Goal: Information Seeking & Learning: Learn about a topic

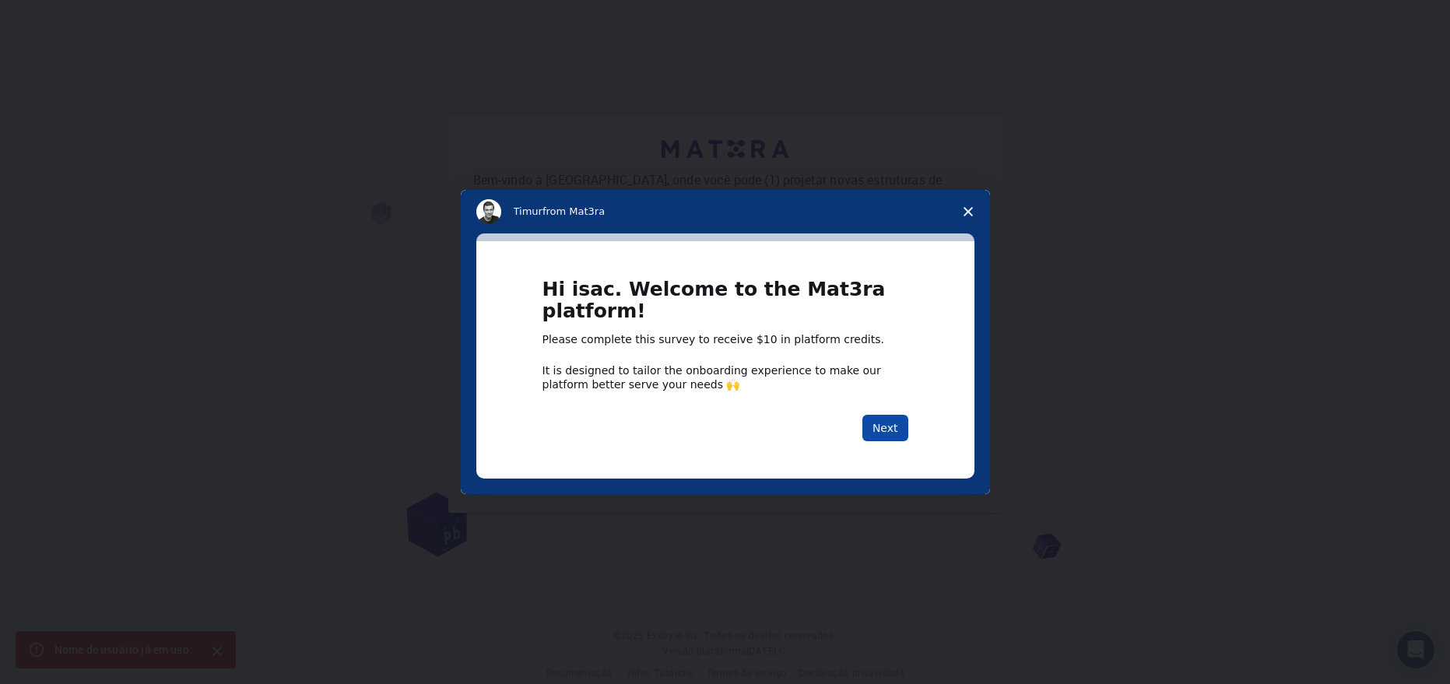
click at [884, 432] on button "Next" at bounding box center [885, 428] width 46 height 26
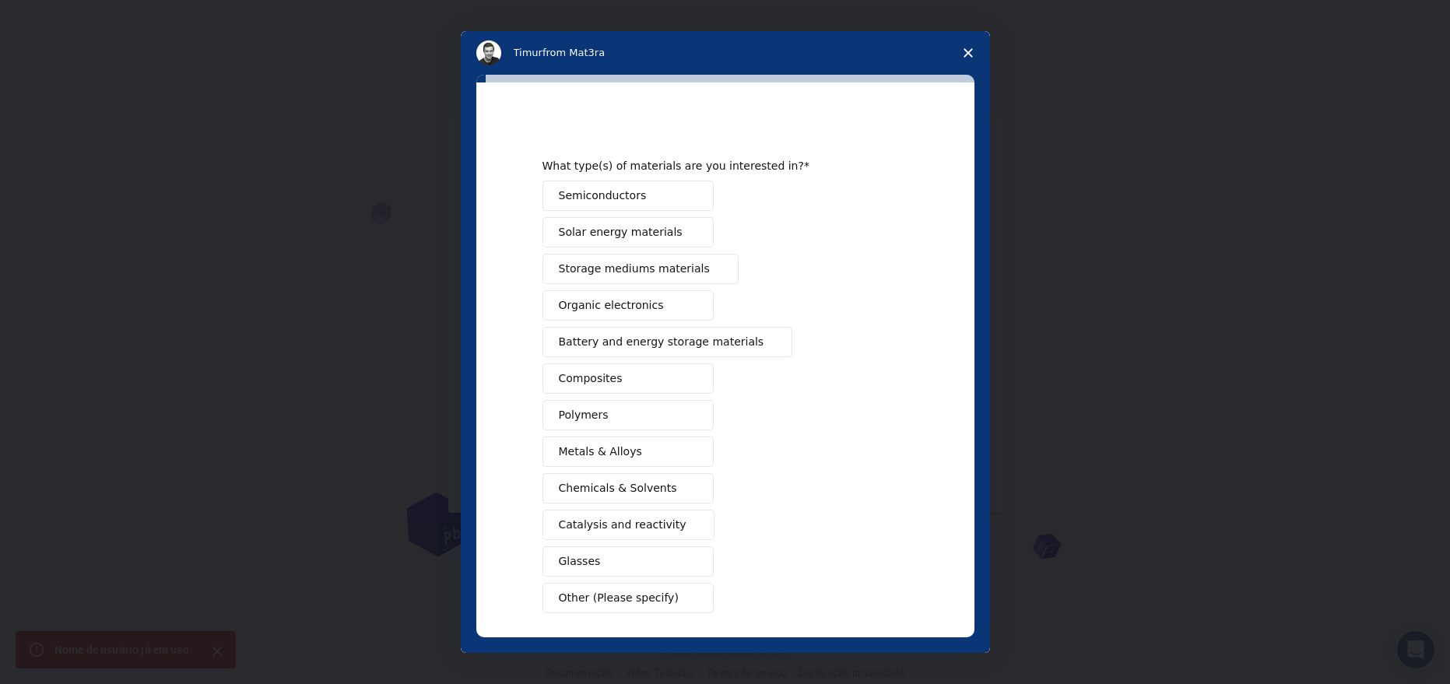
click at [963, 55] on span "Close survey" at bounding box center [968, 53] width 44 height 44
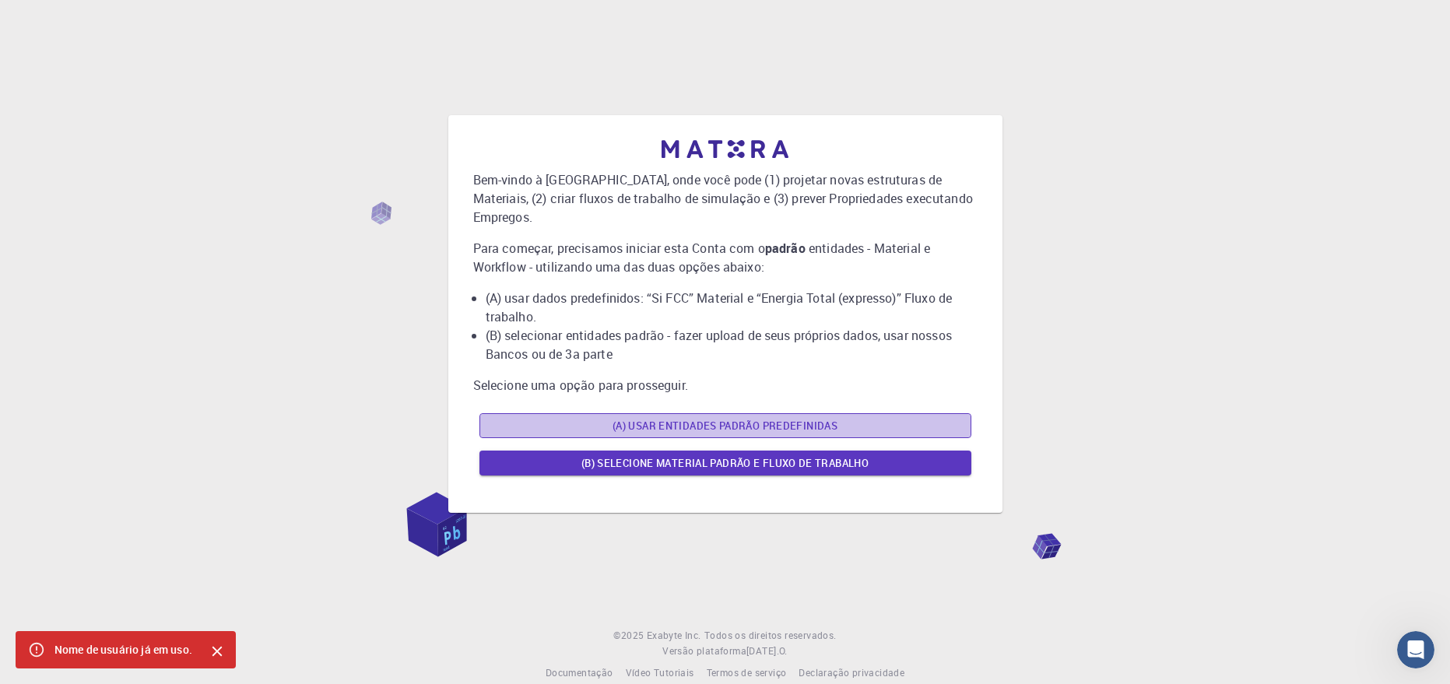
click at [647, 413] on button "(A) Usar entidades padrão predefinidas" at bounding box center [725, 425] width 492 height 25
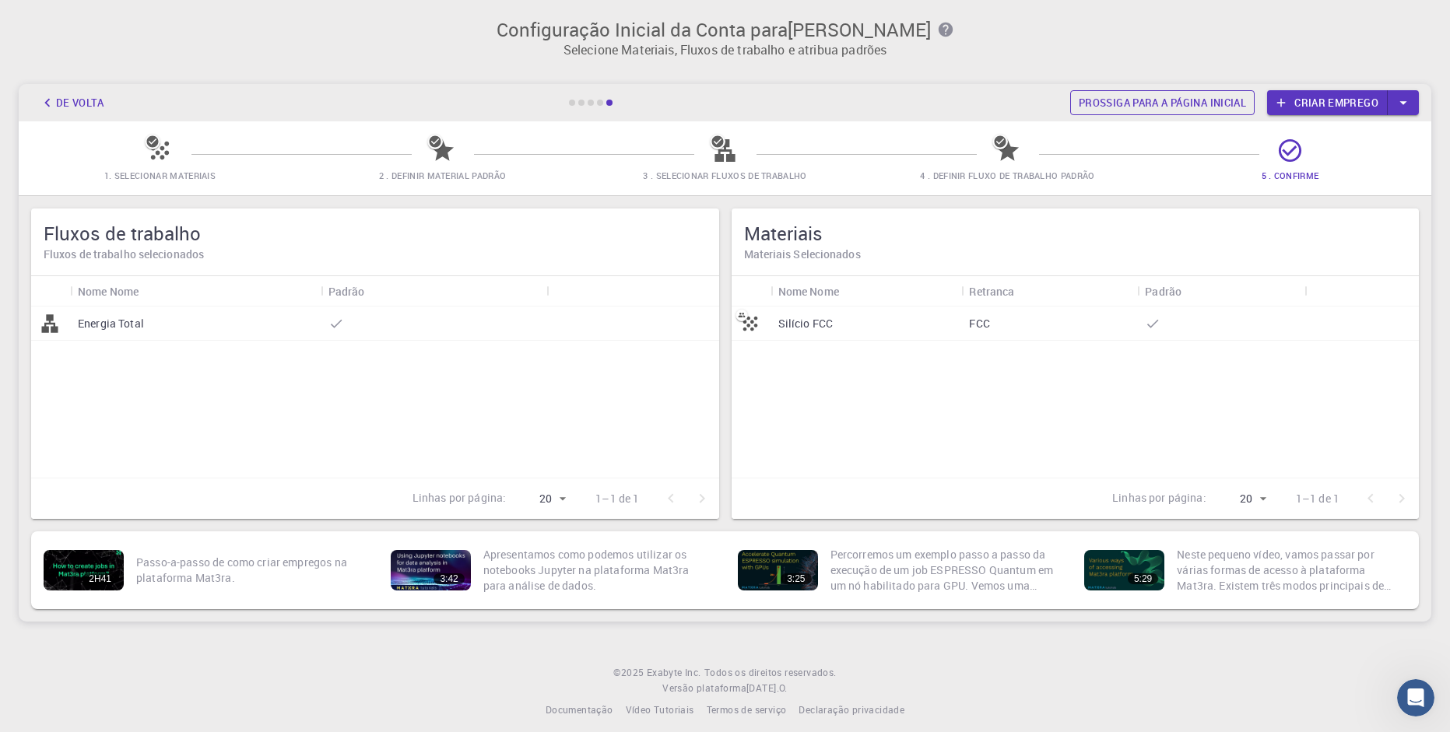
click at [1119, 97] on link "Prossiga para a página inicial" at bounding box center [1162, 102] width 184 height 25
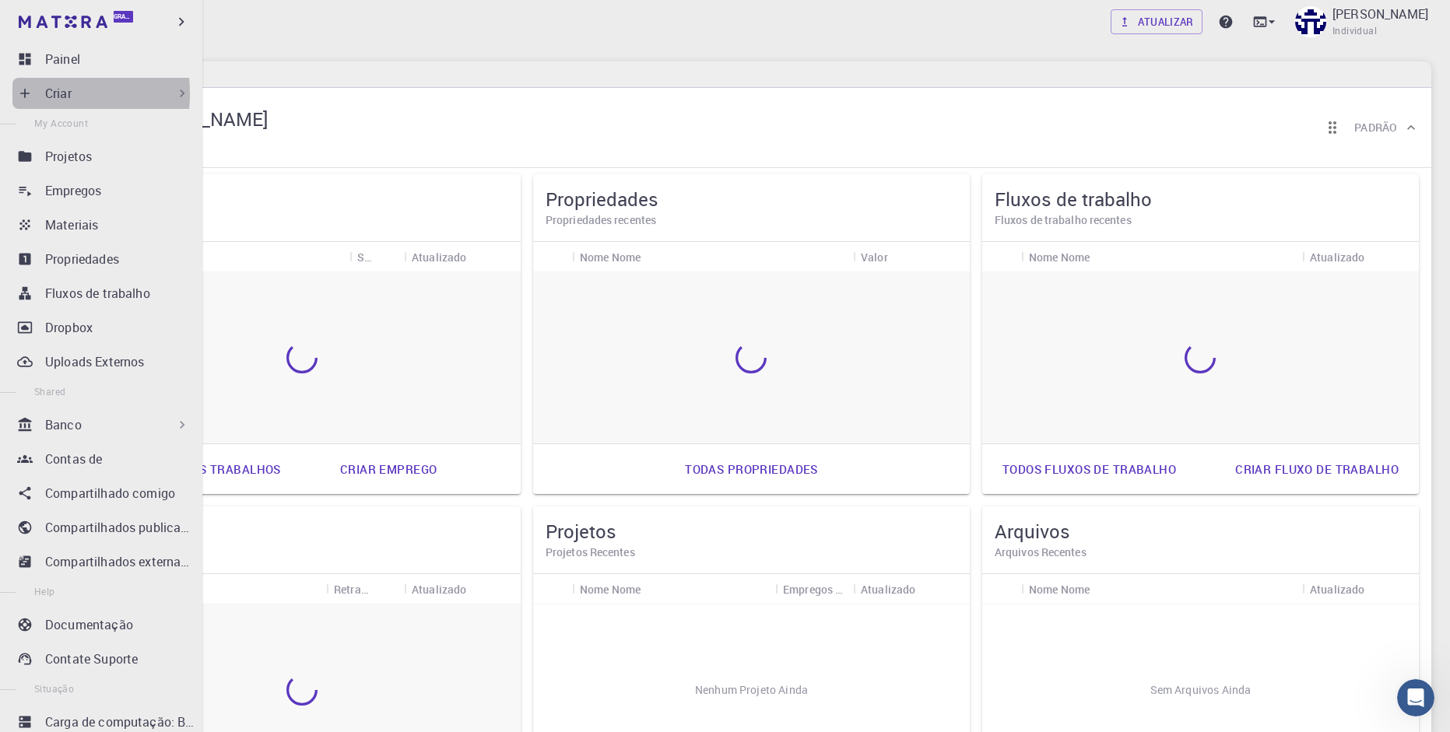
click at [22, 93] on icon at bounding box center [24, 93] width 9 height 9
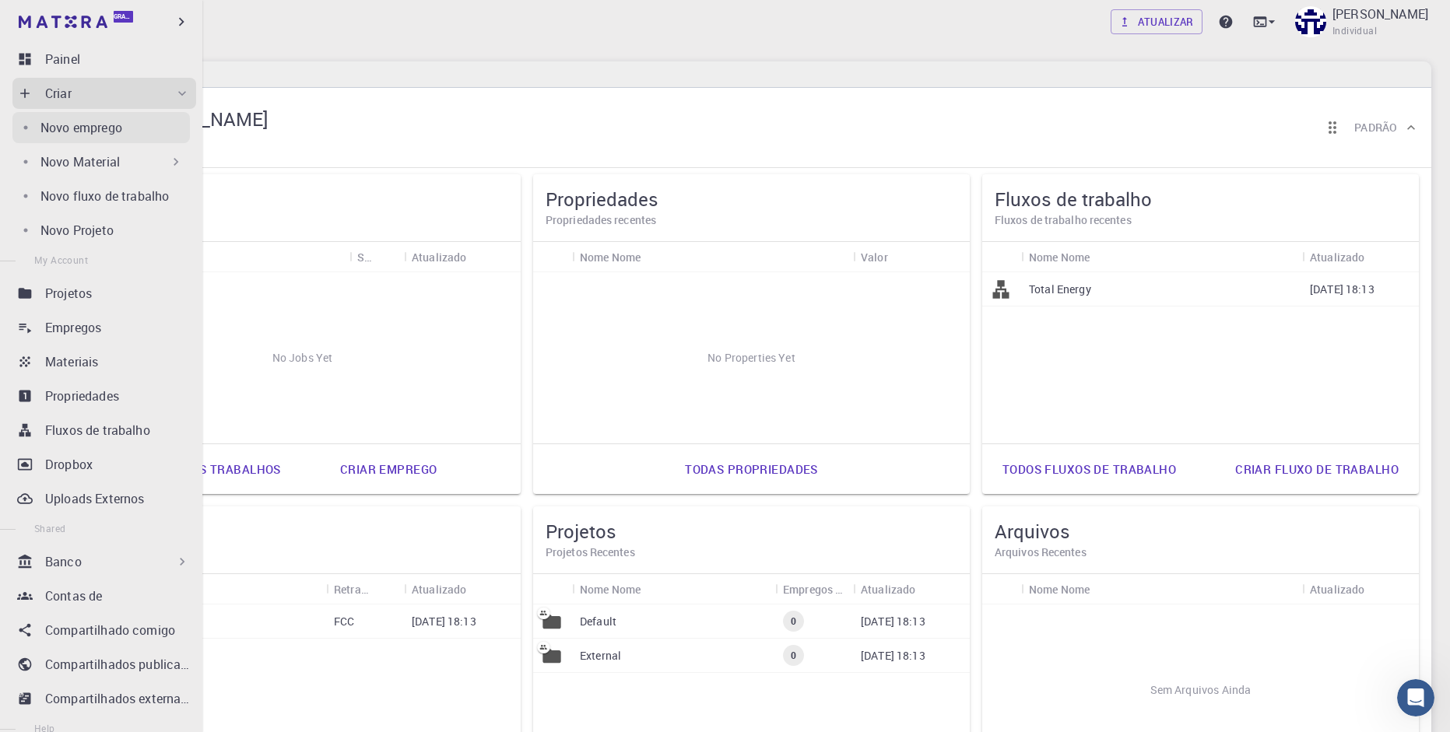
click at [94, 137] on link "Novo emprego" at bounding box center [100, 127] width 177 height 31
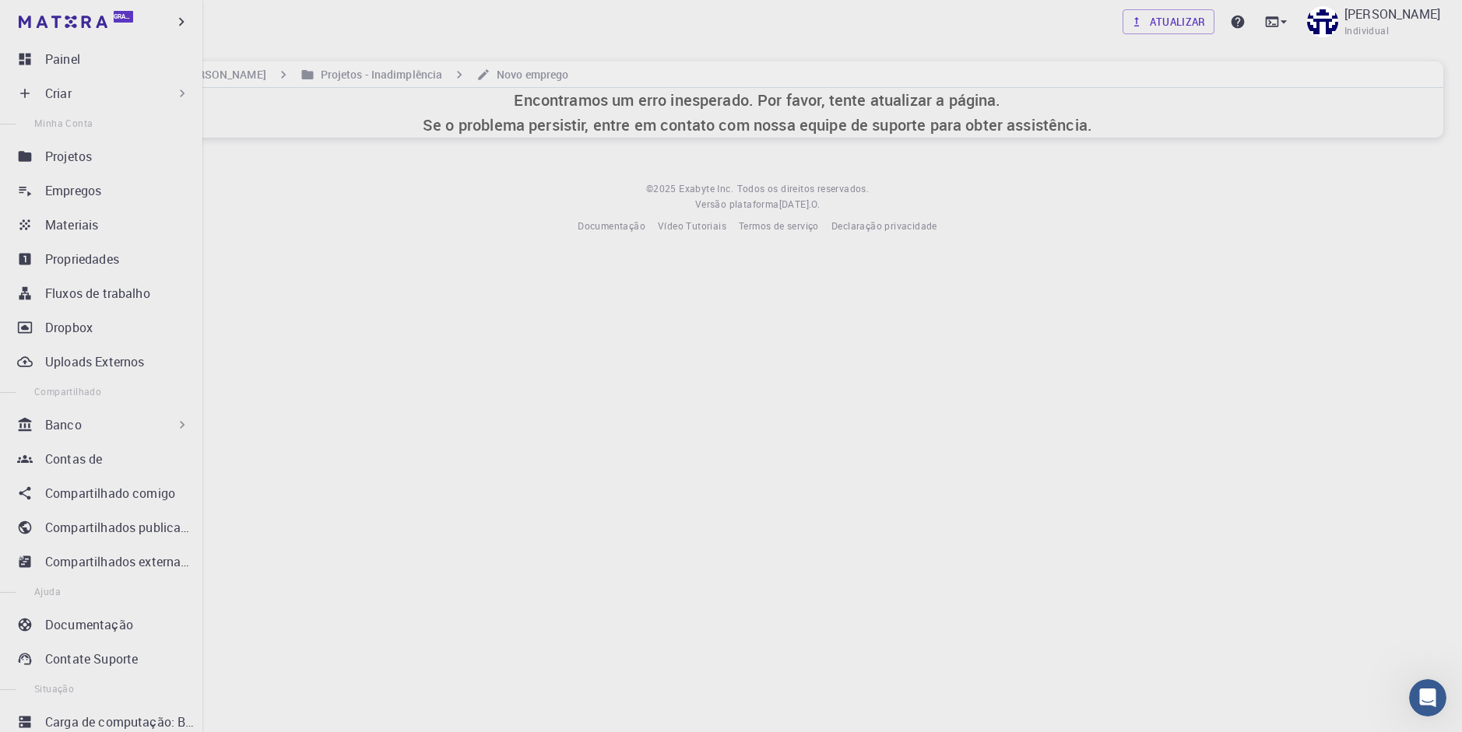
click at [14, 93] on div "Criar" at bounding box center [104, 93] width 184 height 31
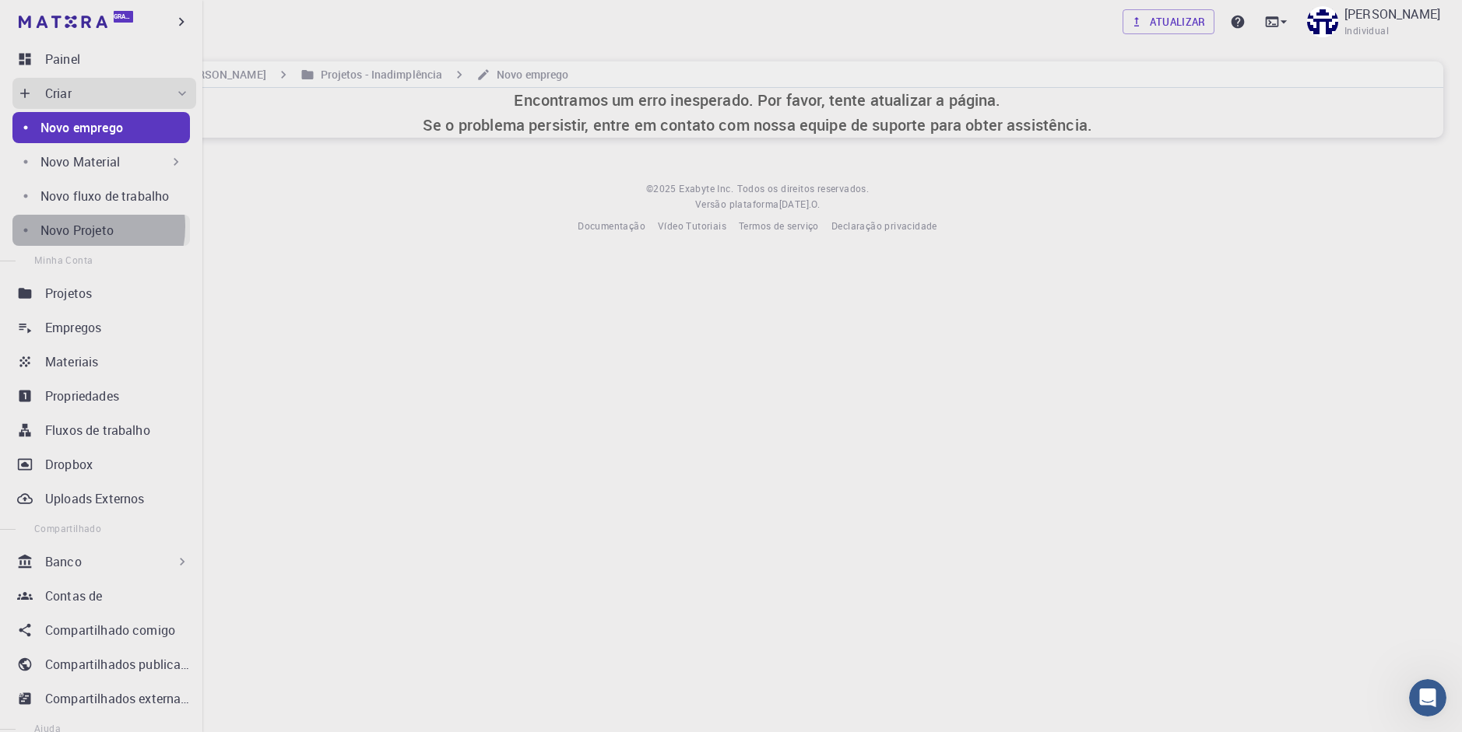
click at [79, 226] on p "Novo Projeto" at bounding box center [76, 230] width 73 height 19
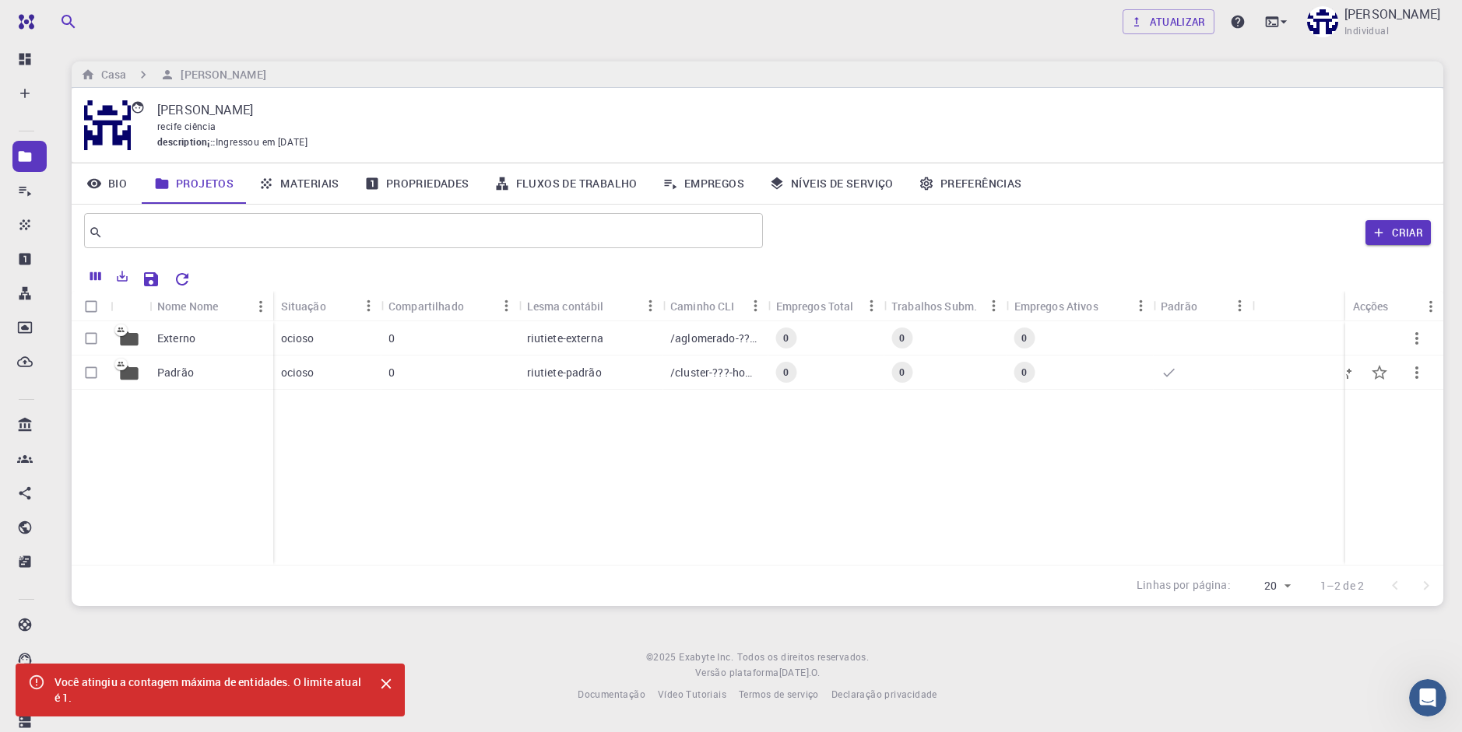
click at [370, 376] on div "ocioso" at bounding box center [327, 373] width 108 height 34
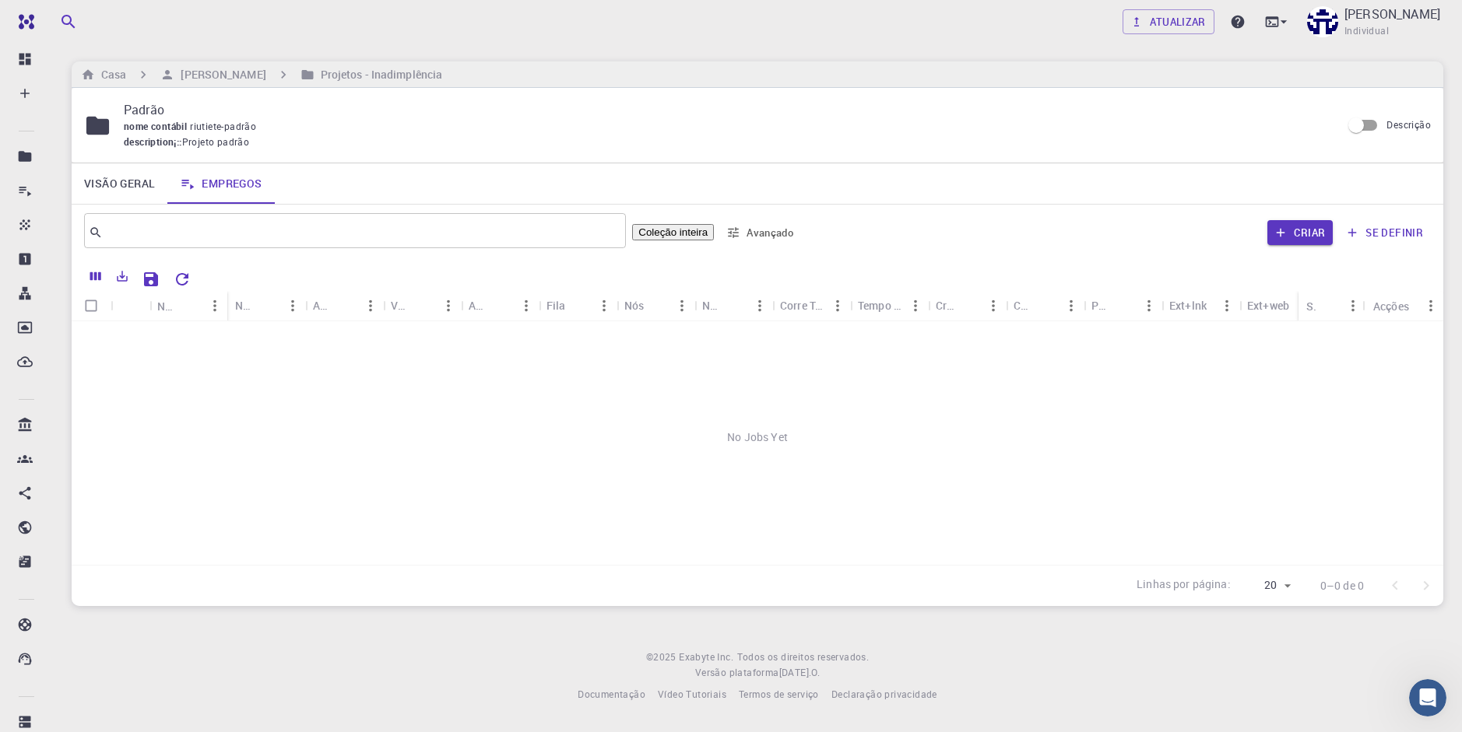
click at [524, 65] on div "Casa [PERSON_NAME] Projetos - Inadimplência" at bounding box center [757, 74] width 1371 height 26
click at [335, 76] on h6 "Projetos - Inadimplência" at bounding box center [378, 74] width 128 height 17
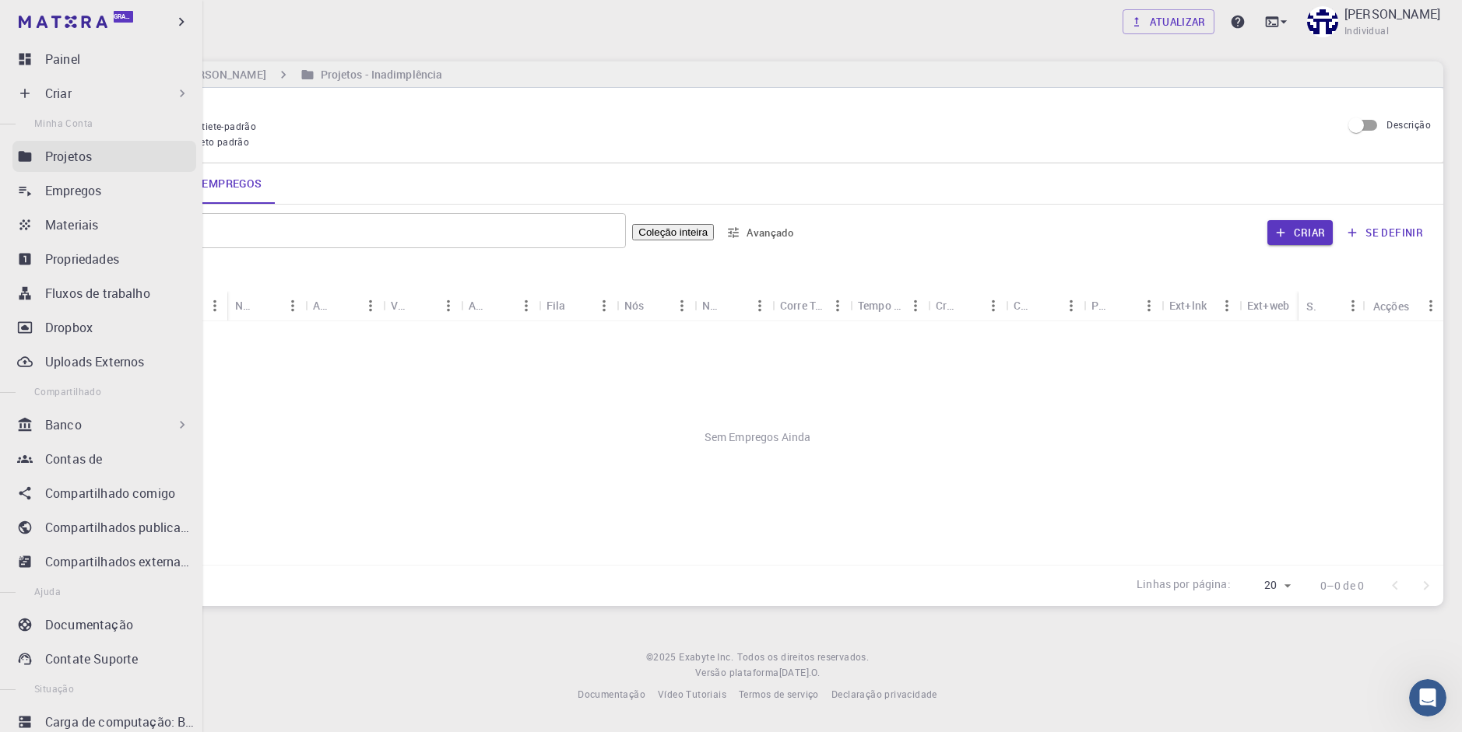
click at [97, 154] on div "Projetos" at bounding box center [120, 156] width 151 height 19
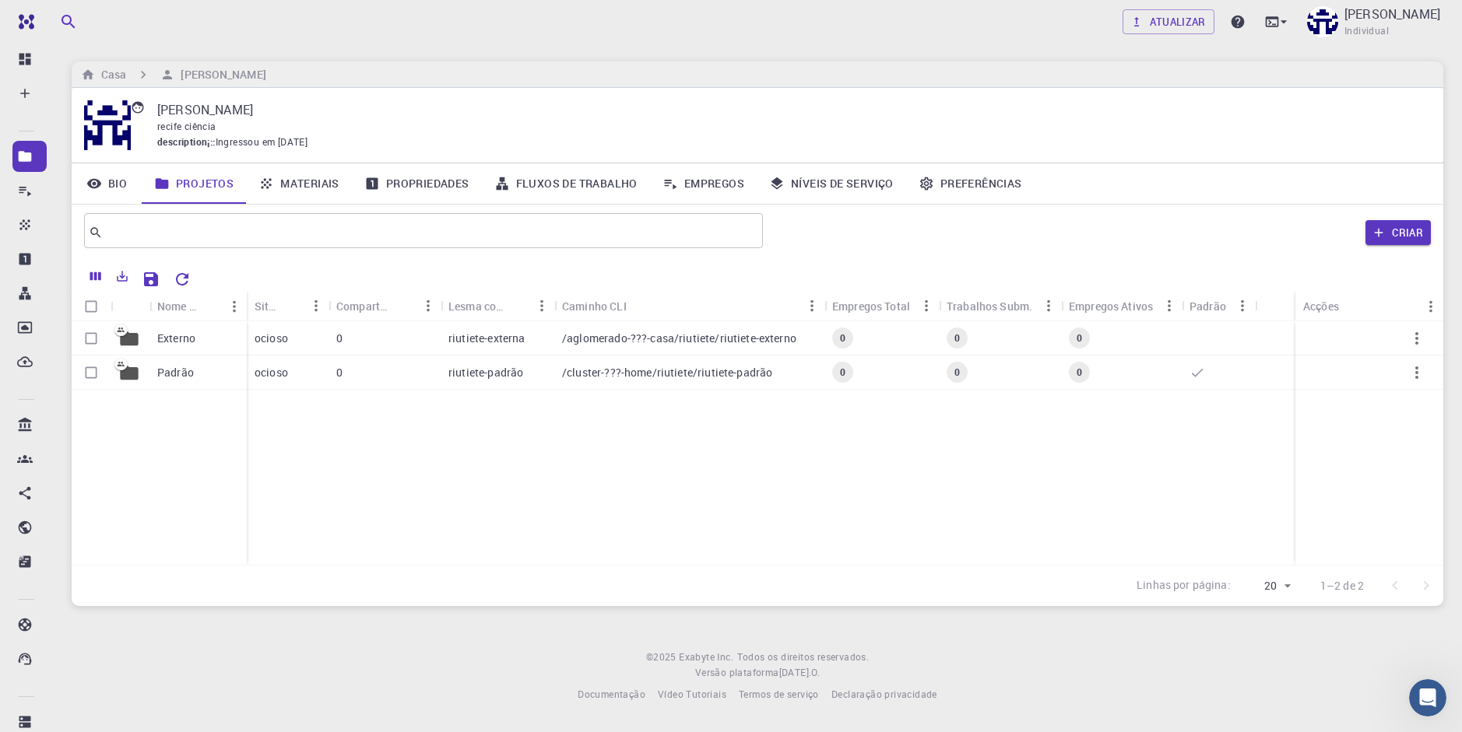
click at [105, 173] on link "Bio" at bounding box center [107, 183] width 70 height 40
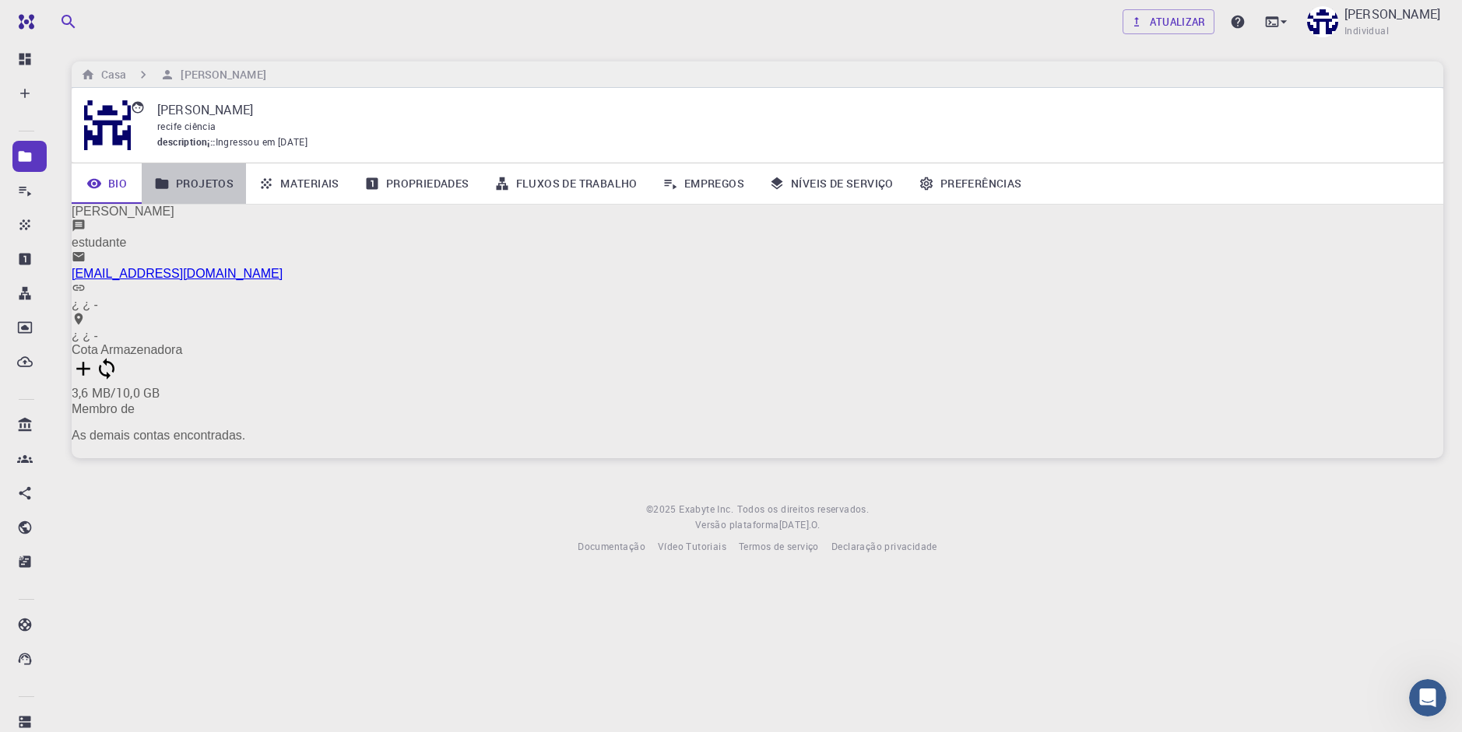
click at [212, 177] on link "Projetos" at bounding box center [194, 183] width 104 height 40
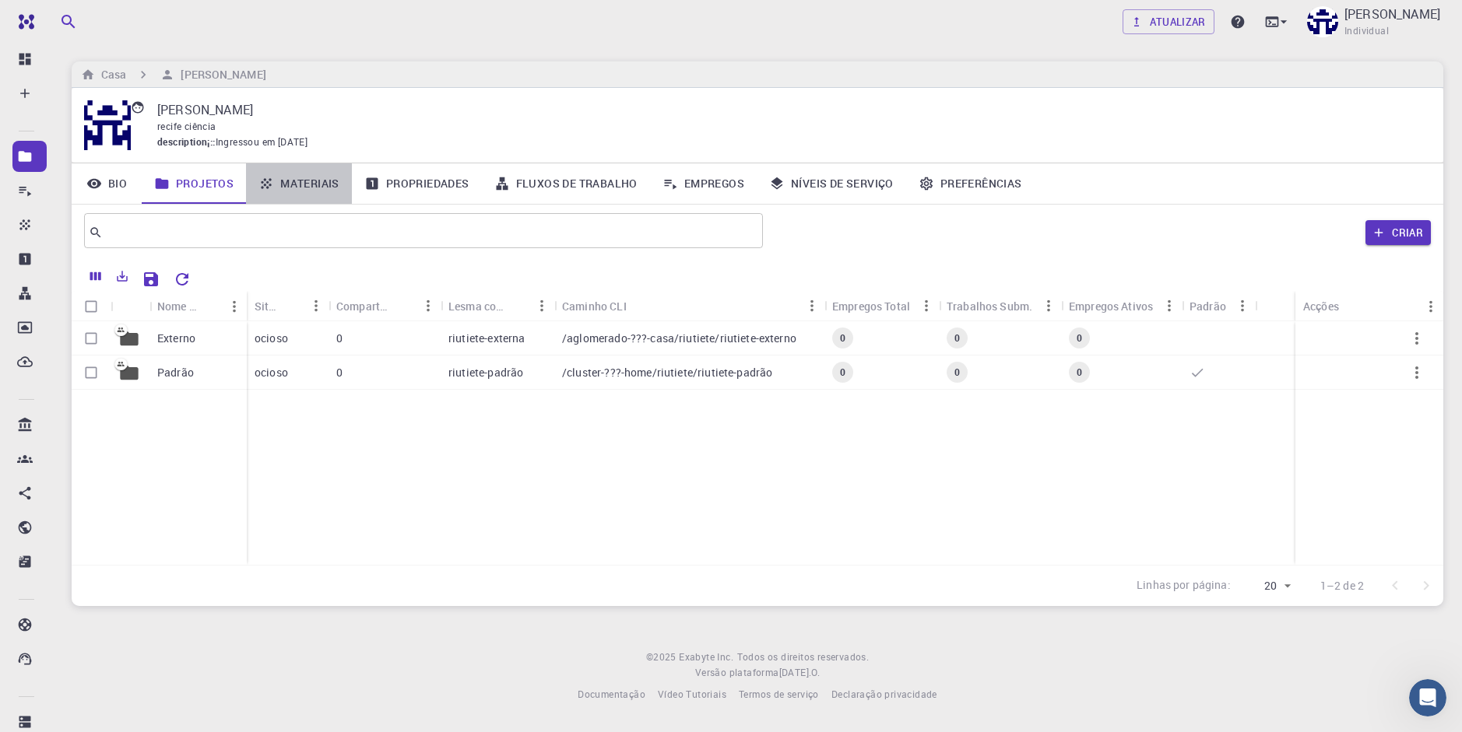
click at [294, 183] on link "Materiais" at bounding box center [299, 183] width 106 height 40
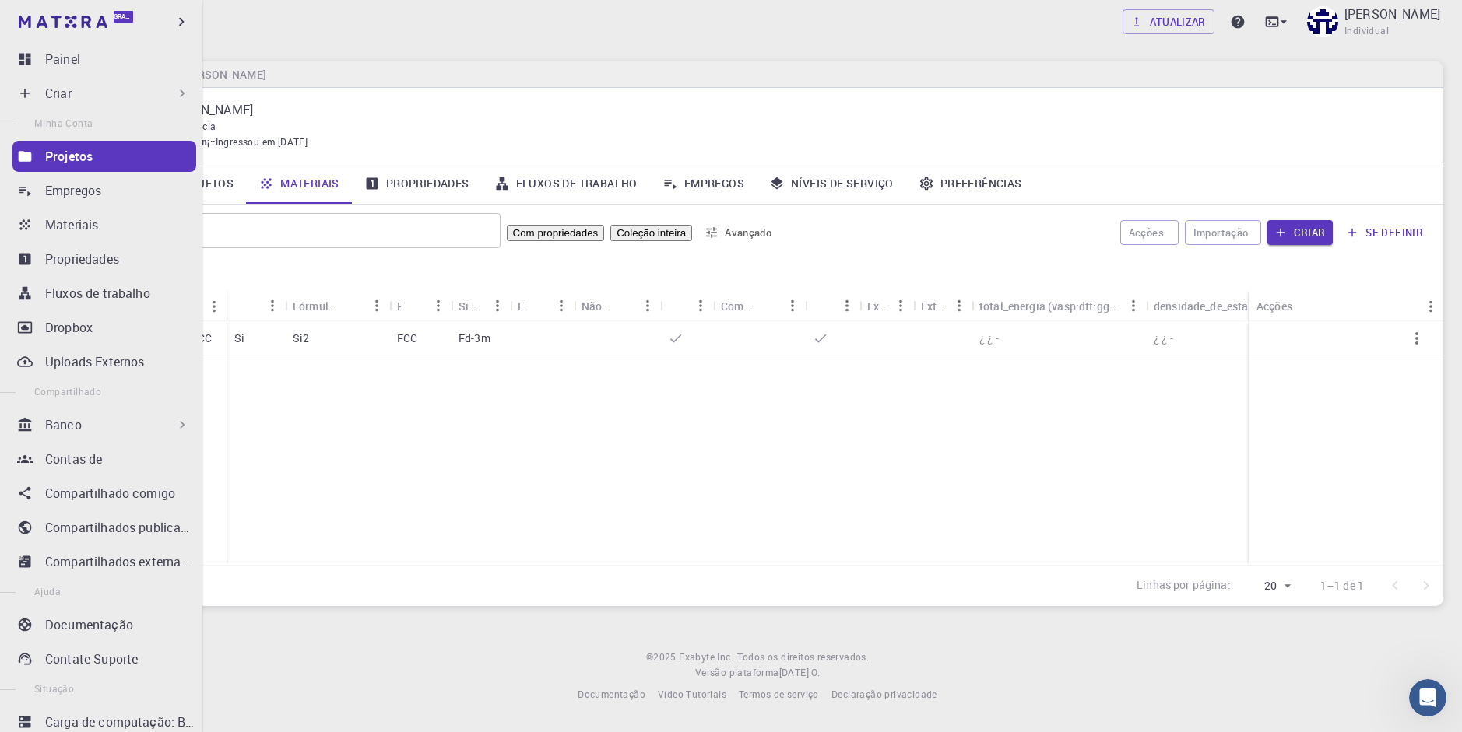
click at [93, 96] on div "Criar" at bounding box center [117, 93] width 145 height 19
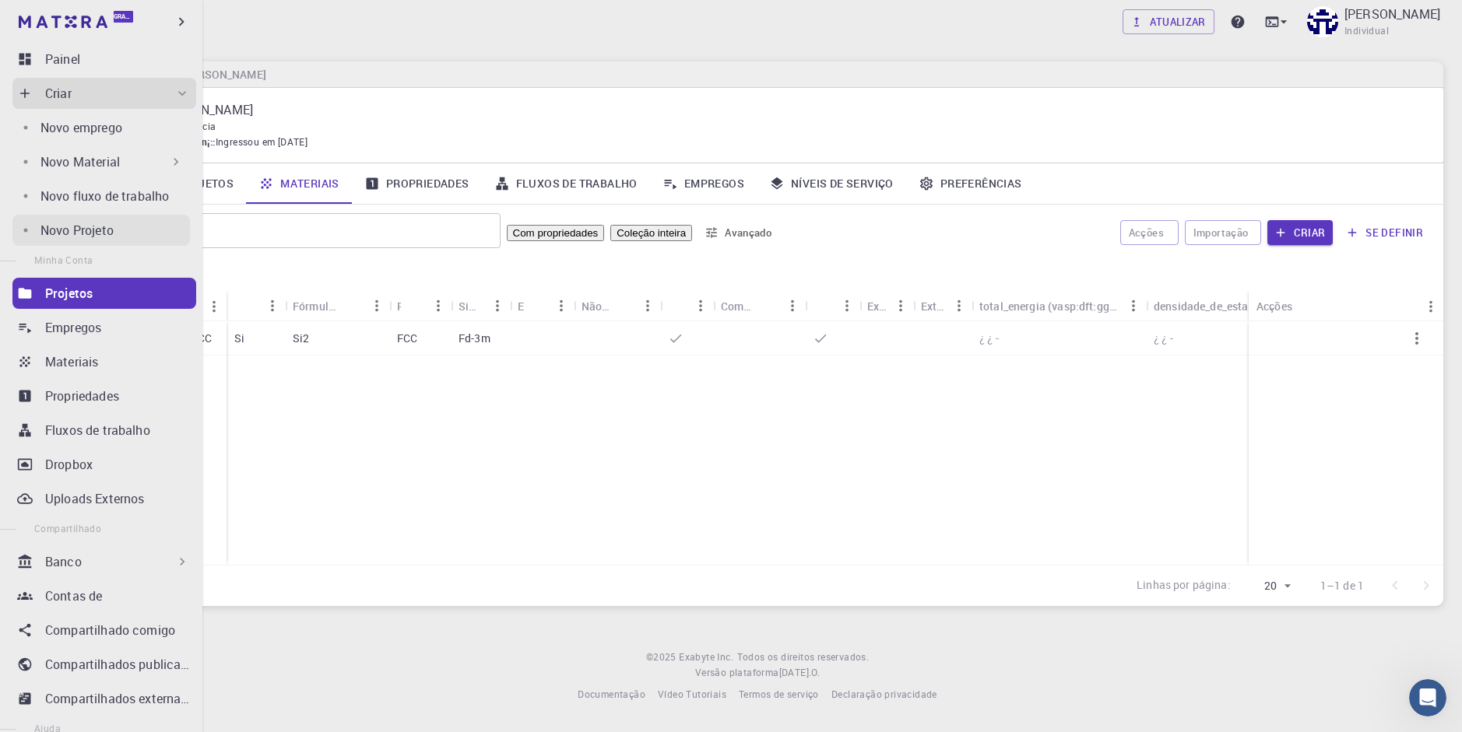
click at [114, 230] on div "Novo Projeto" at bounding box center [114, 230] width 149 height 19
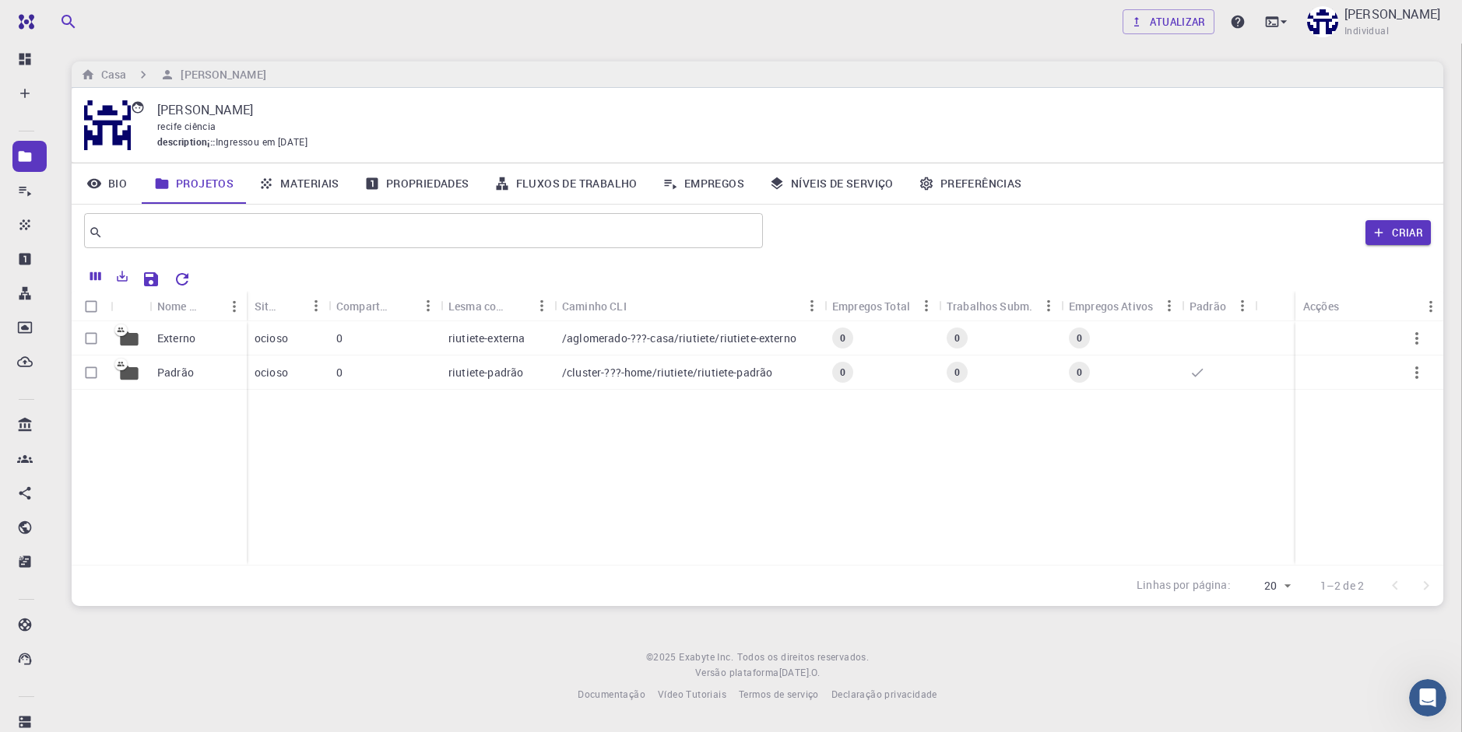
type input "pão"
click at [290, 345] on div "ocioso" at bounding box center [288, 338] width 82 height 34
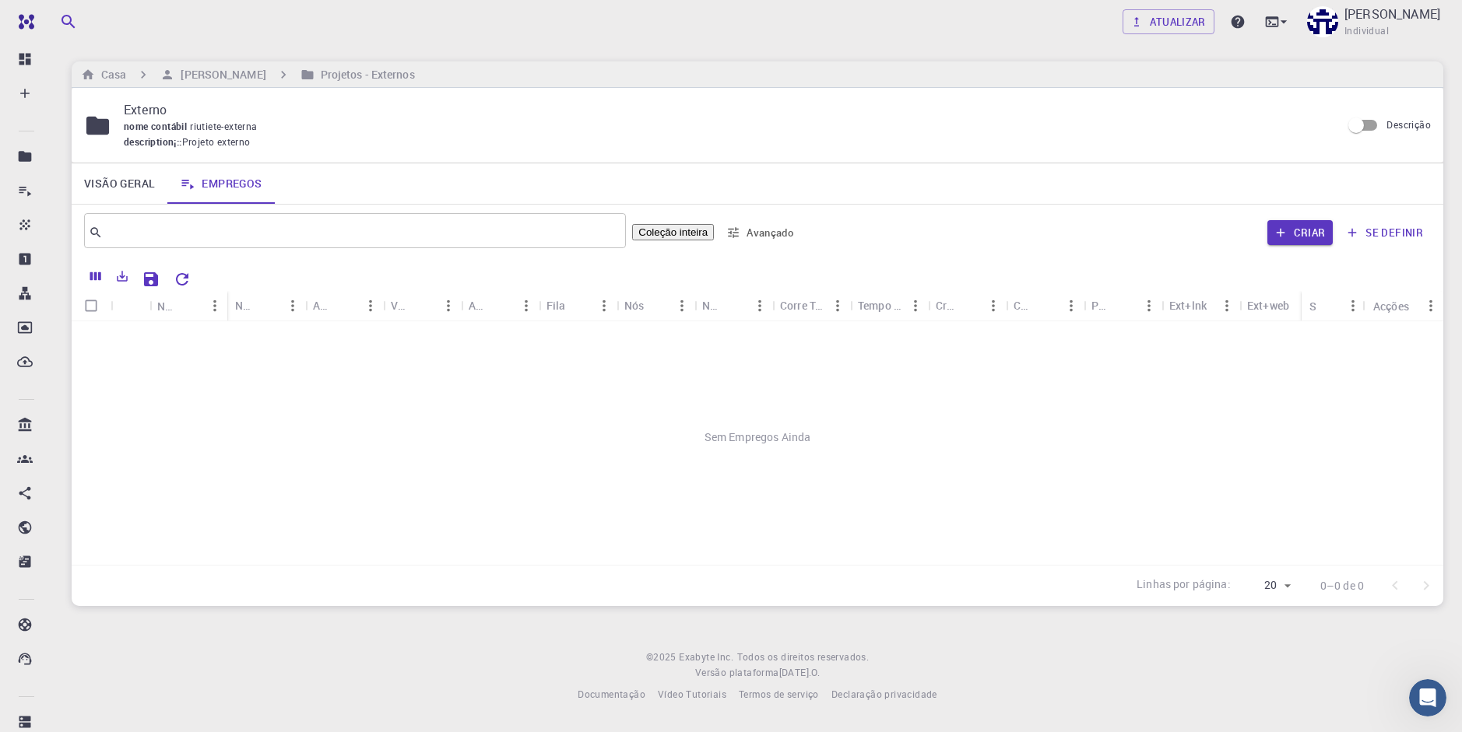
click at [766, 455] on div "Sem Empregos Ainda" at bounding box center [757, 437] width 1371 height 232
drag, startPoint x: 783, startPoint y: 436, endPoint x: 778, endPoint y: 394, distance: 42.3
click at [778, 395] on div "Sem Empregos Ainda" at bounding box center [757, 437] width 1371 height 232
click at [1320, 222] on button "Criar" at bounding box center [1299, 232] width 65 height 25
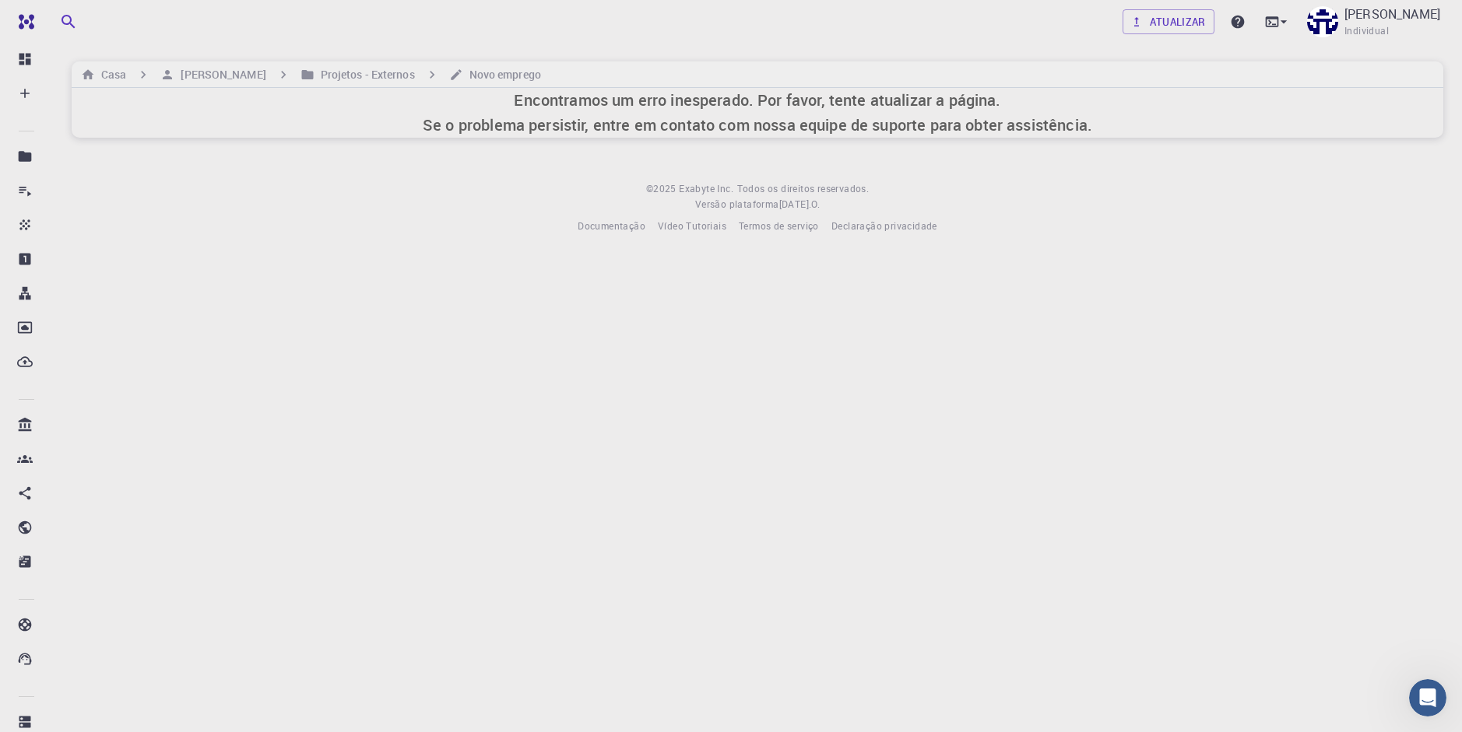
click at [504, 189] on footer "© 2025 Exabyte Inc. Todos os direitos reservados. Versão plataforma [DATE] .O. …" at bounding box center [757, 207] width 1409 height 53
drag, startPoint x: 697, startPoint y: 332, endPoint x: 677, endPoint y: 296, distance: 41.4
drag, startPoint x: 677, startPoint y: 296, endPoint x: 622, endPoint y: 114, distance: 190.3
click at [622, 114] on h6 "Encontramos um erro inesperado. Por favor, tente atualizar a página. Se o probl…" at bounding box center [757, 113] width 669 height 50
drag, startPoint x: 952, startPoint y: 408, endPoint x: 973, endPoint y: 409, distance: 21.0
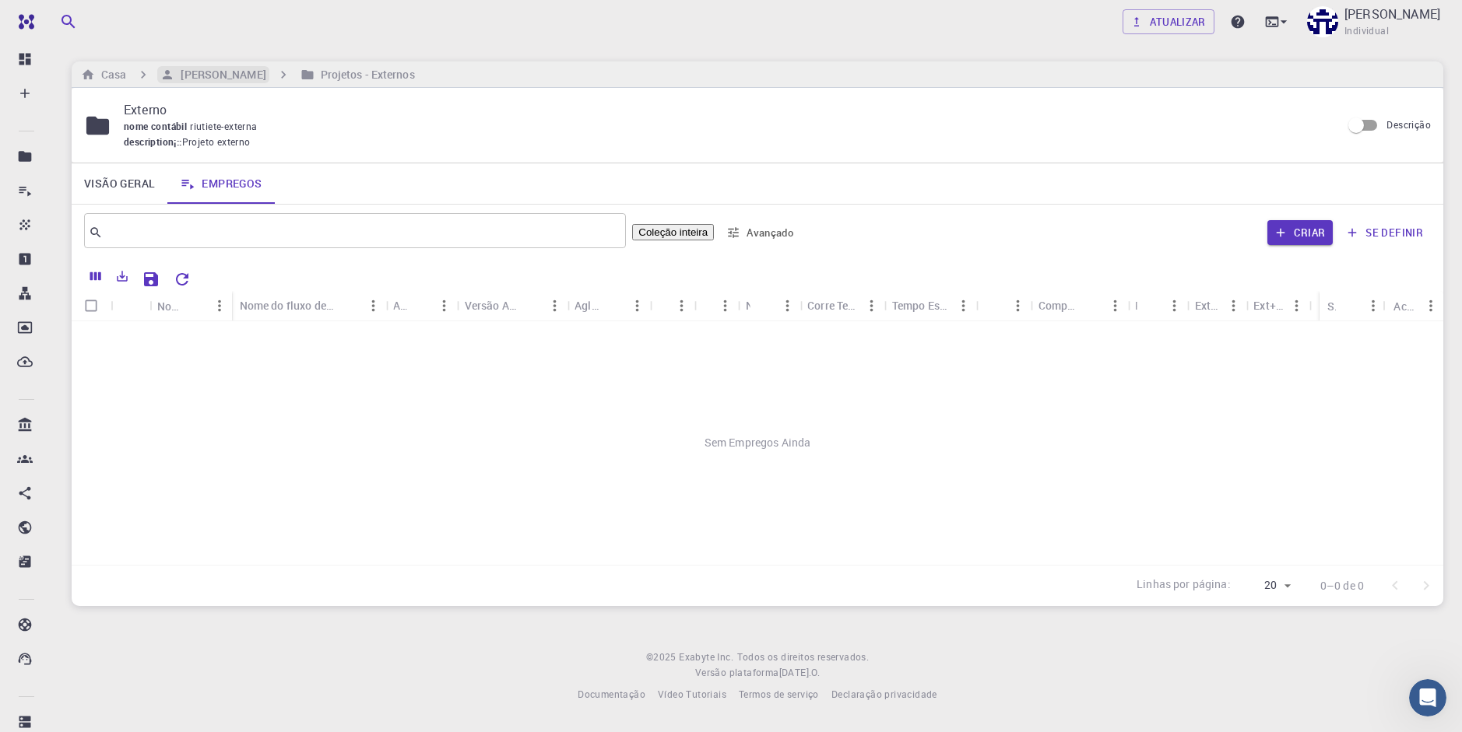
click at [178, 82] on h6 "[PERSON_NAME]" at bounding box center [219, 74] width 91 height 17
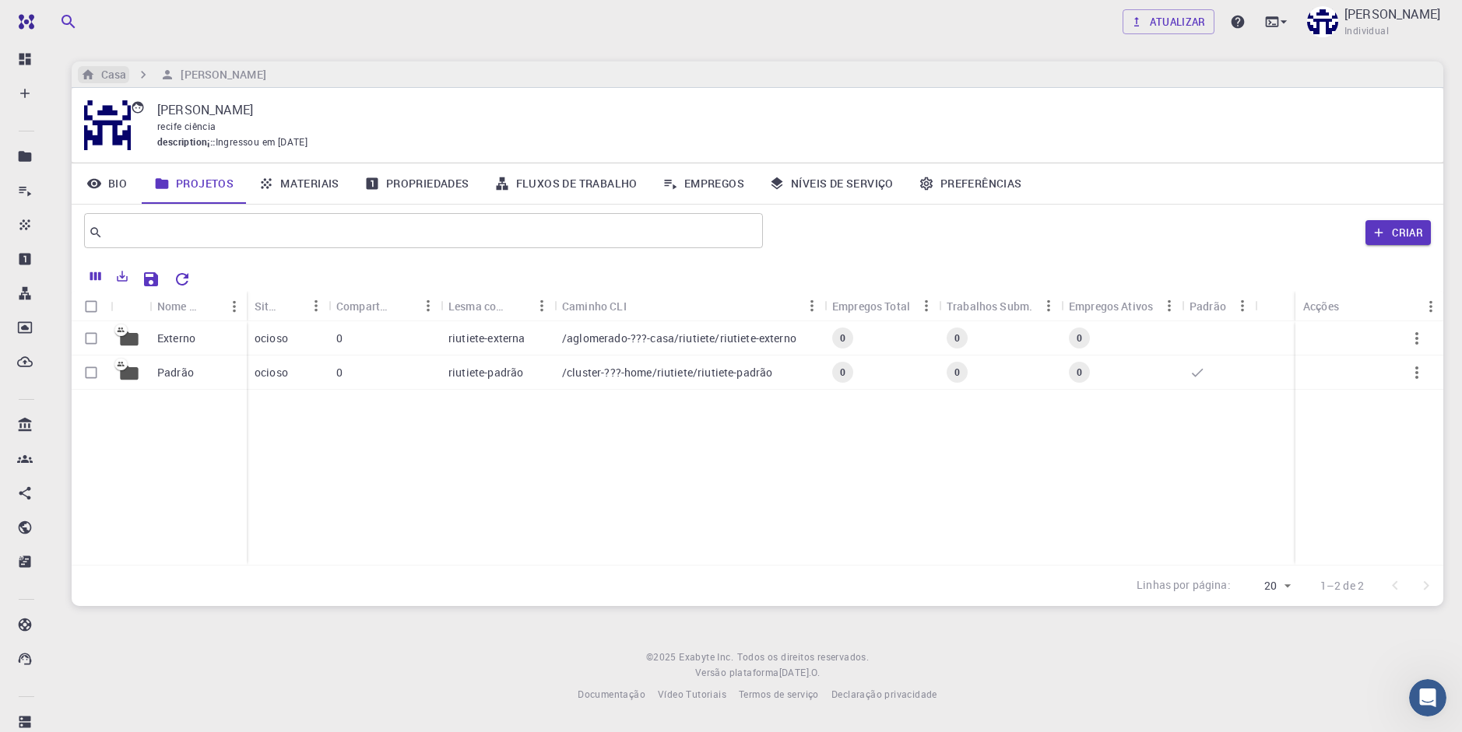
click at [121, 79] on h6 "Casa" at bounding box center [110, 74] width 31 height 17
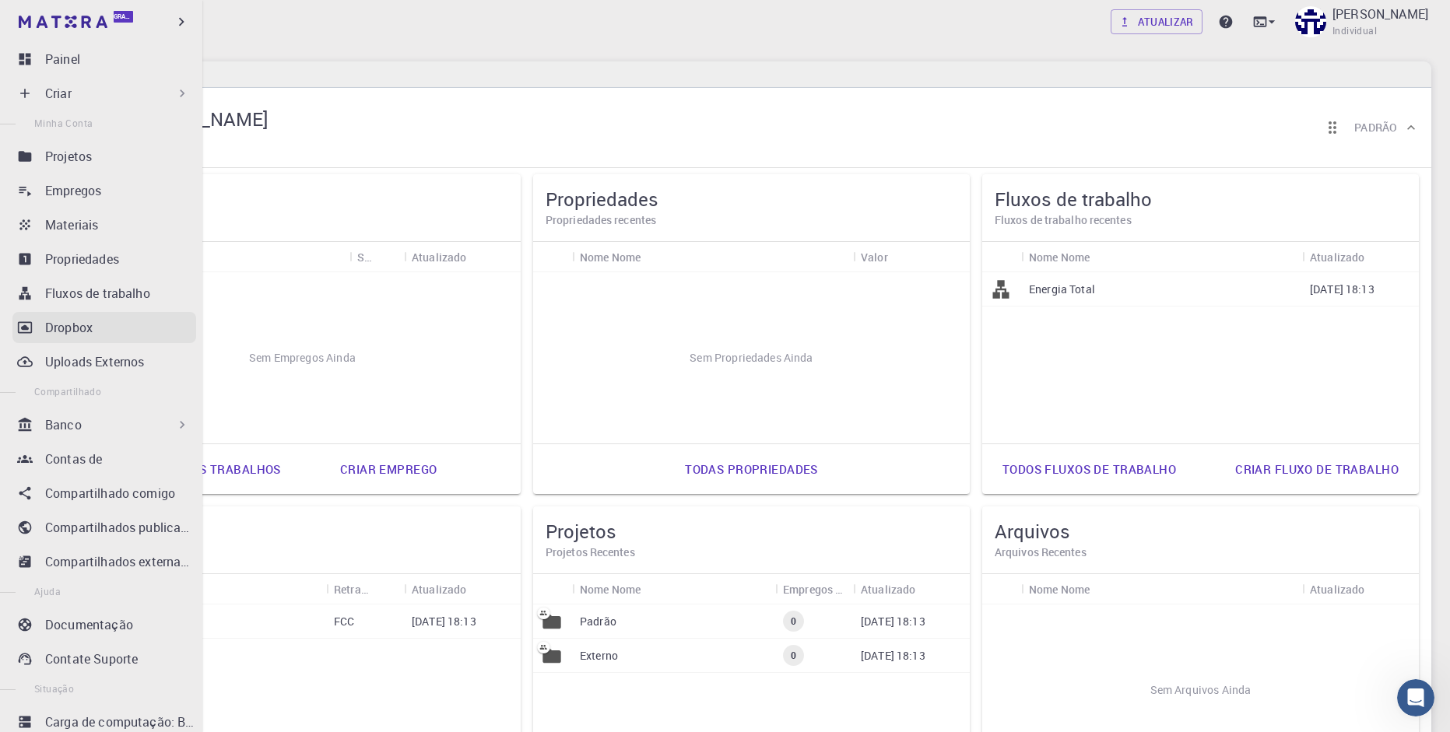
click at [99, 332] on div "Dropbox" at bounding box center [120, 327] width 151 height 19
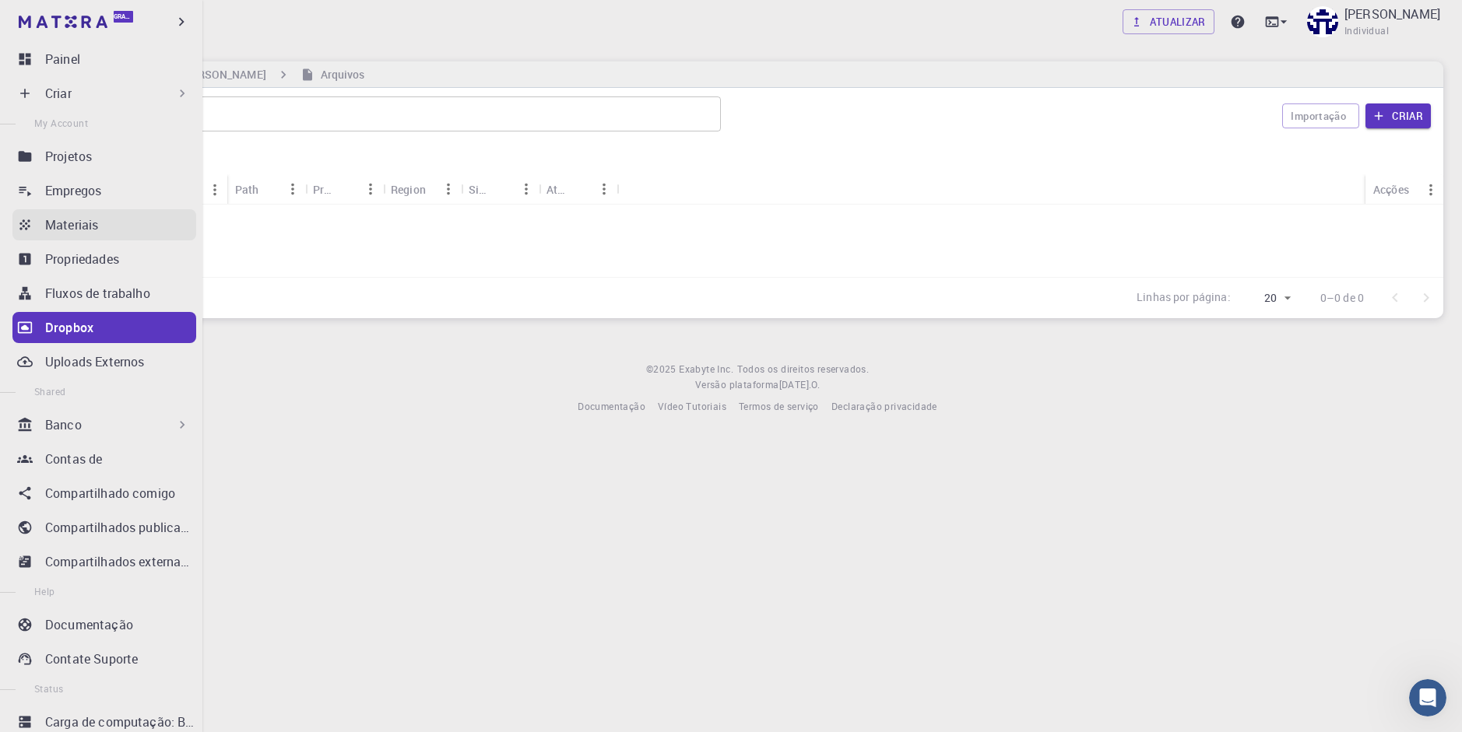
click at [87, 233] on p "Materiais" at bounding box center [71, 225] width 53 height 19
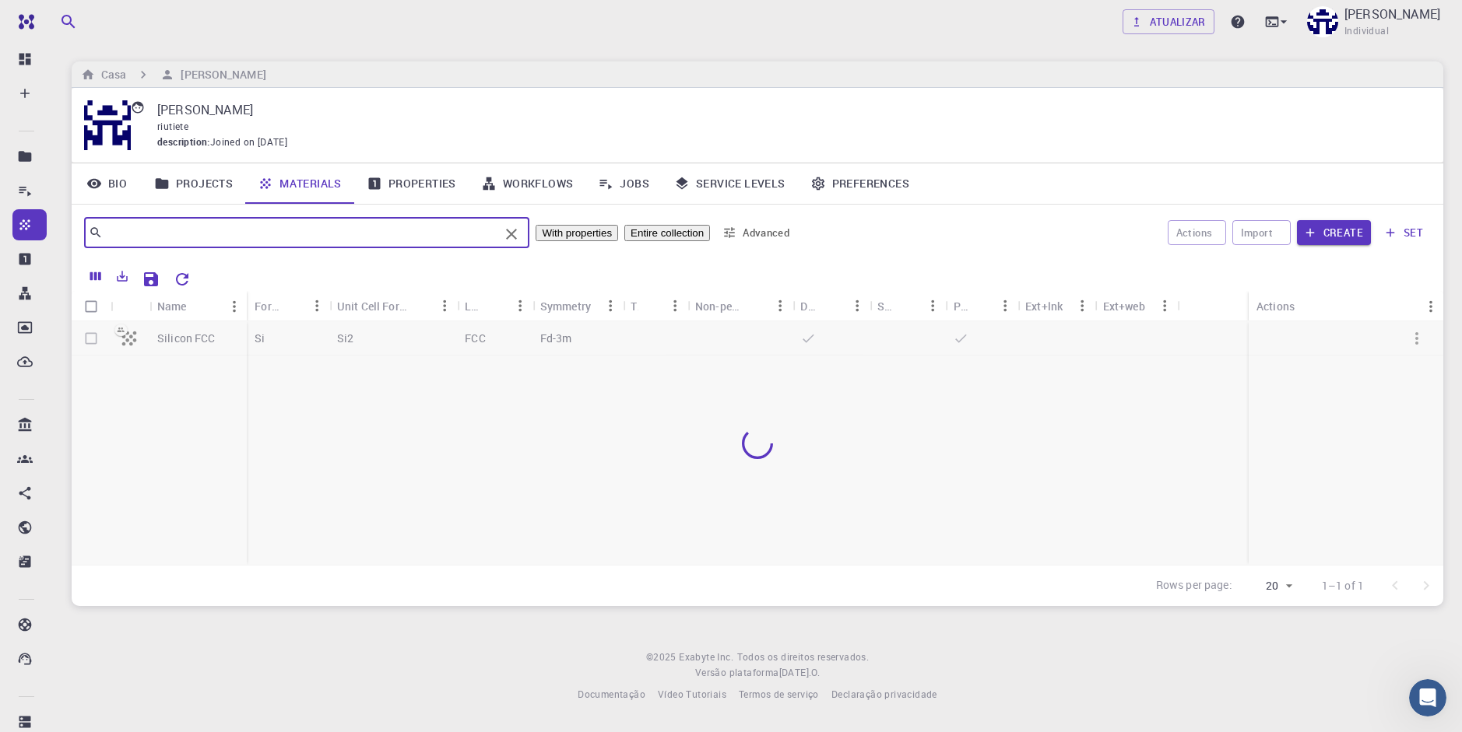
click at [325, 231] on input "text" at bounding box center [301, 233] width 396 height 22
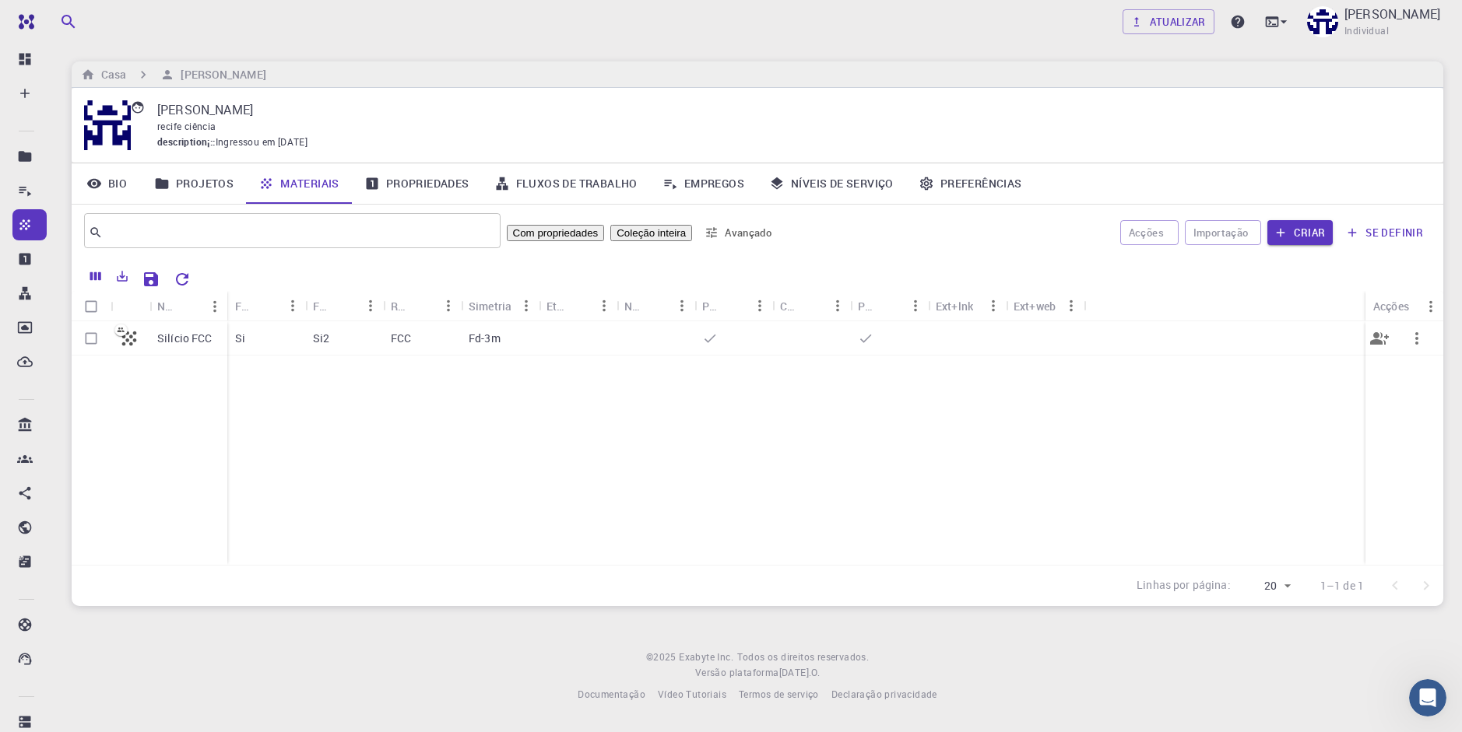
click at [241, 339] on p "Si" at bounding box center [240, 339] width 10 height 16
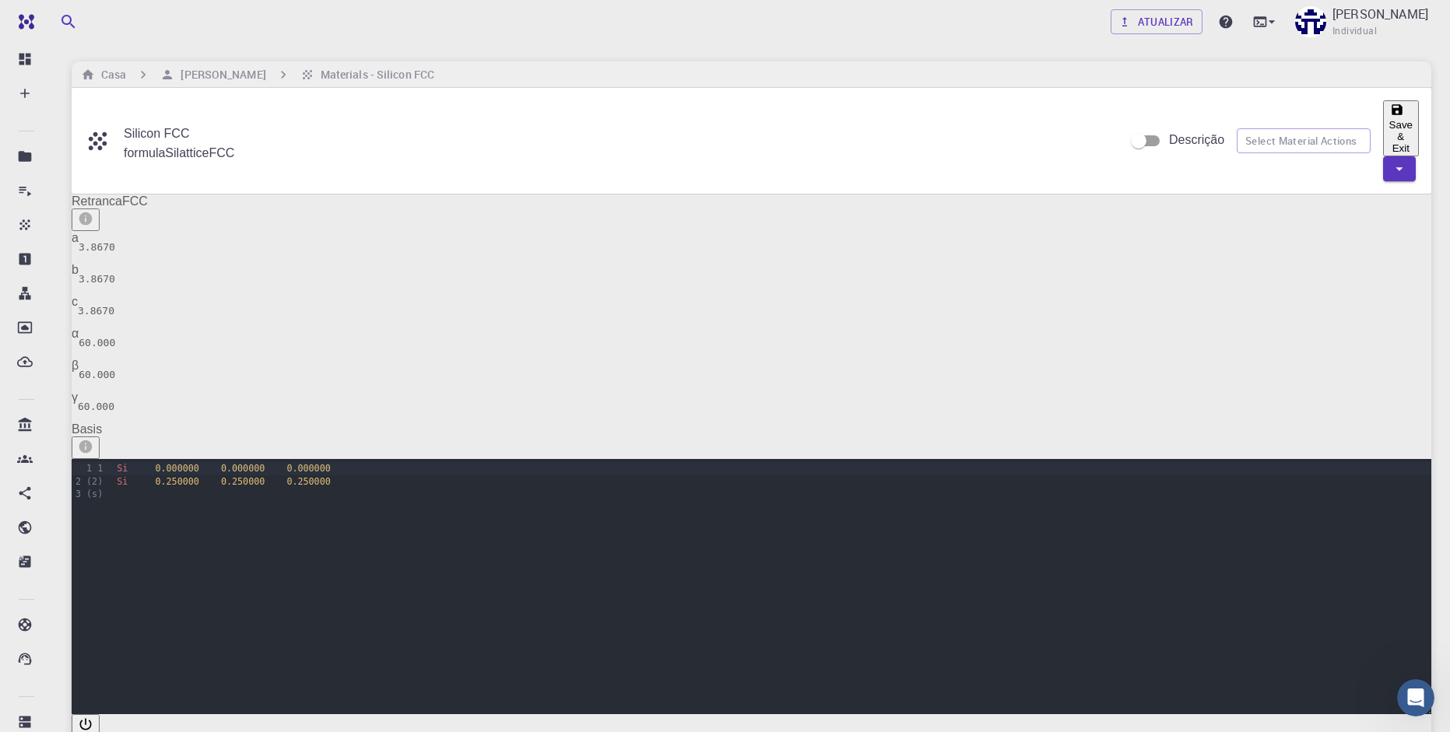
drag, startPoint x: 1080, startPoint y: 418, endPoint x: 1145, endPoint y: 472, distance: 84.6
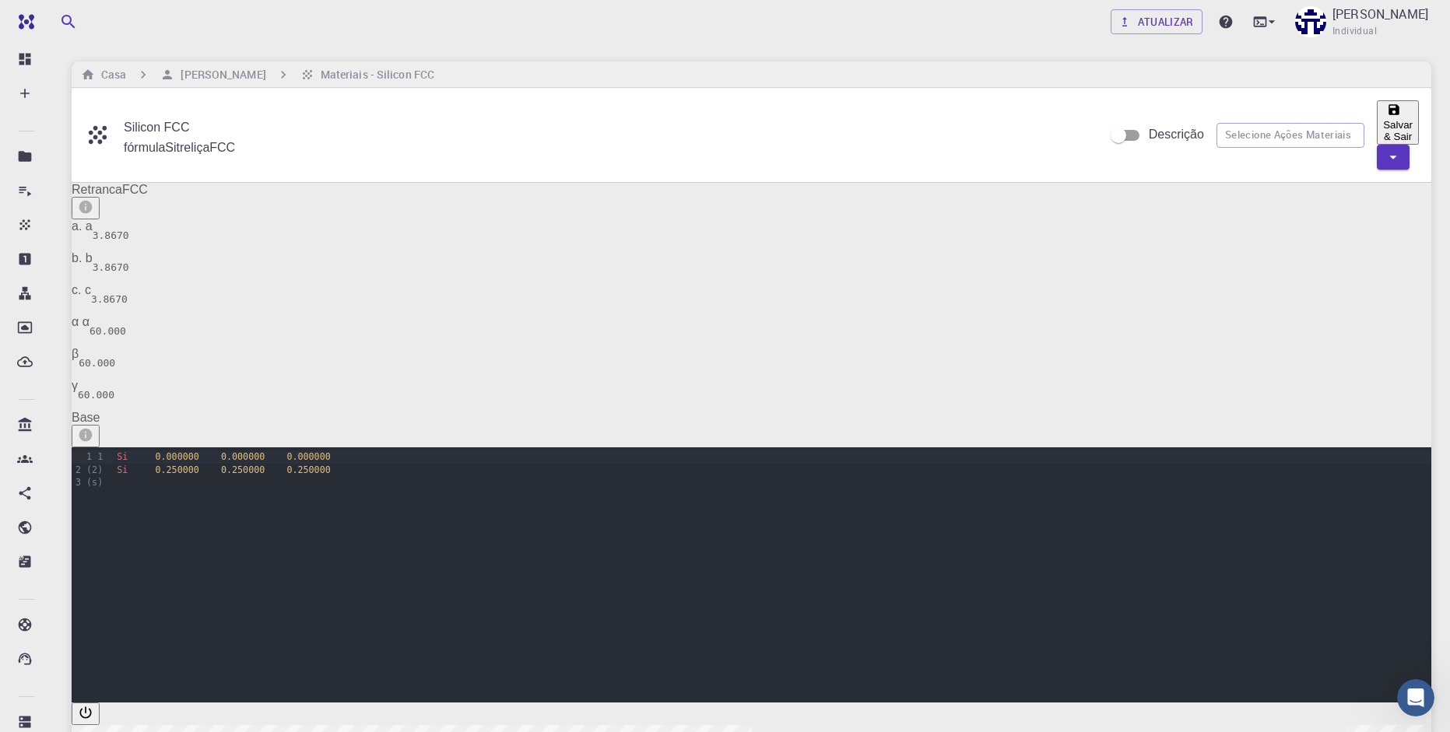
drag, startPoint x: 1131, startPoint y: 507, endPoint x: 1054, endPoint y: 494, distance: 78.1
drag, startPoint x: 550, startPoint y: 193, endPoint x: 504, endPoint y: 199, distance: 46.3
click at [536, 196] on div "Retranca FCC" at bounding box center [752, 190] width 1360 height 14
drag, startPoint x: 68, startPoint y: 186, endPoint x: 83, endPoint y: 189, distance: 15.1
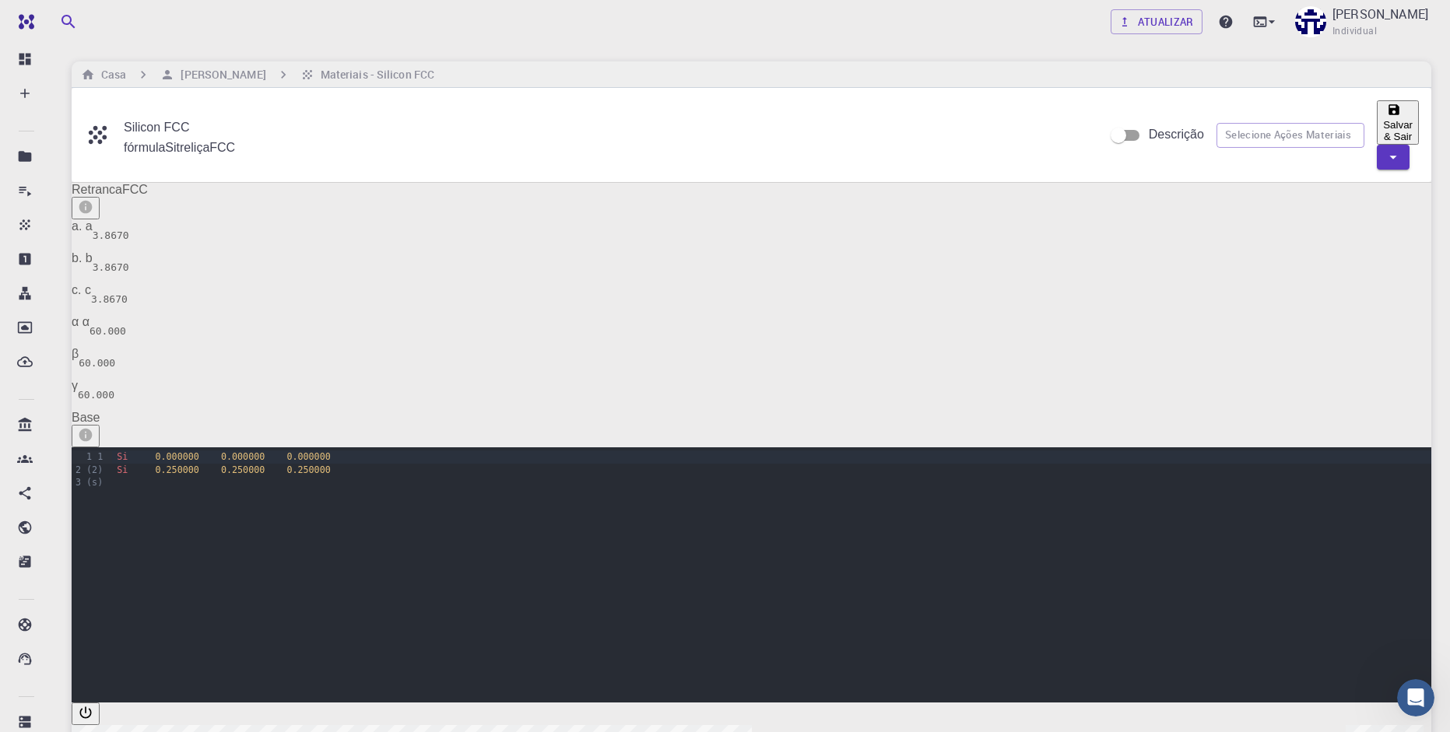
click at [122, 251] on div "a. a 3.8670" at bounding box center [752, 235] width 1360 height 32
drag, startPoint x: 99, startPoint y: 257, endPoint x: 114, endPoint y: 242, distance: 20.9
click at [93, 251] on div "a. a" at bounding box center [82, 235] width 21 height 32
drag, startPoint x: 172, startPoint y: 370, endPoint x: 469, endPoint y: 381, distance: 296.8
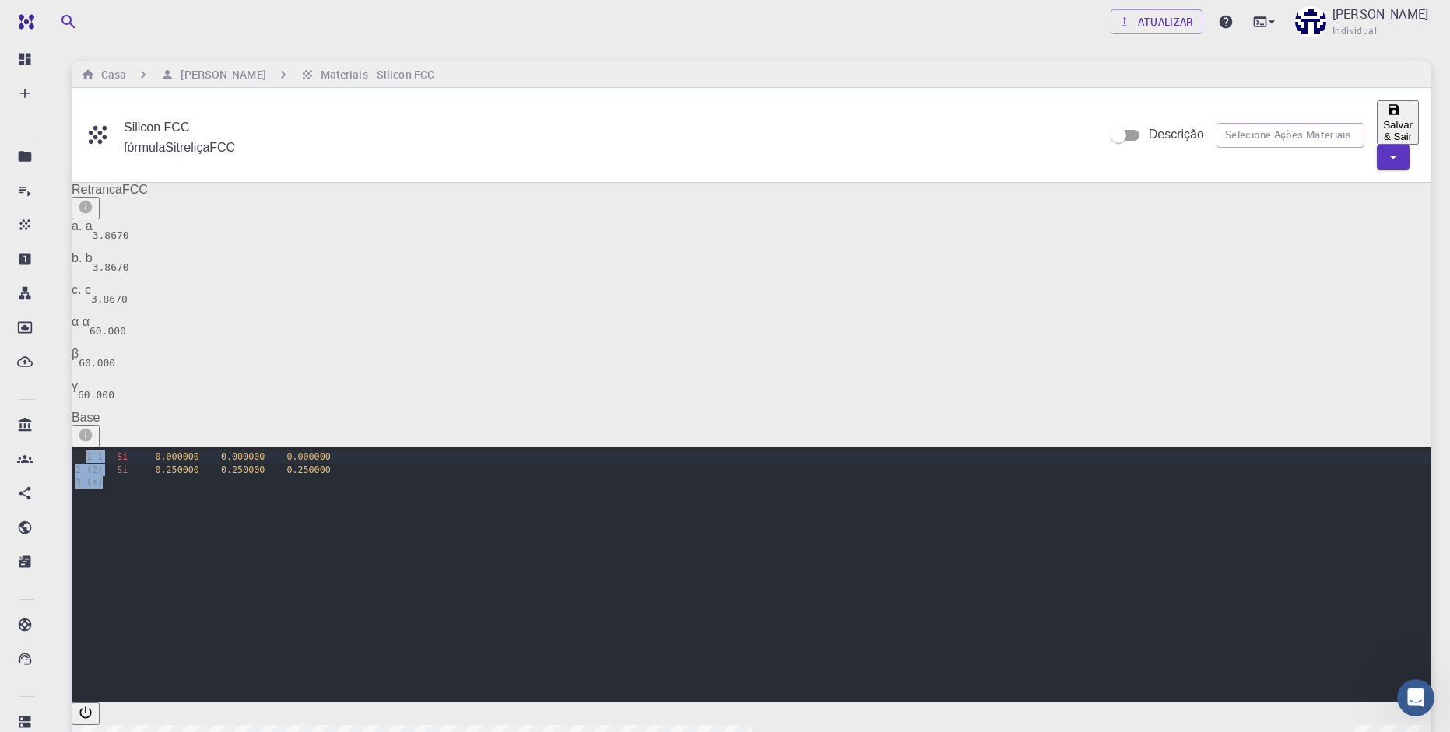
click at [202, 411] on div "Base 9 1 1 2 (2) 3 (s) › Si 0.000000 0.000000 0.000000 Si 0.250000 0.250000 0.2…" at bounding box center [752, 557] width 1360 height 292
click at [100, 703] on button "interactive" at bounding box center [86, 714] width 28 height 23
click at [93, 705] on icon "view" at bounding box center [86, 730] width 16 height 16
click at [216, 116] on input "Silicon FCC" at bounding box center [607, 128] width 967 height 25
click at [205, 140] on div "Silicon FCC fórmula Si treliça FCC Descrição Selecione Ações Materiais Salvar &…" at bounding box center [752, 135] width 1360 height 94
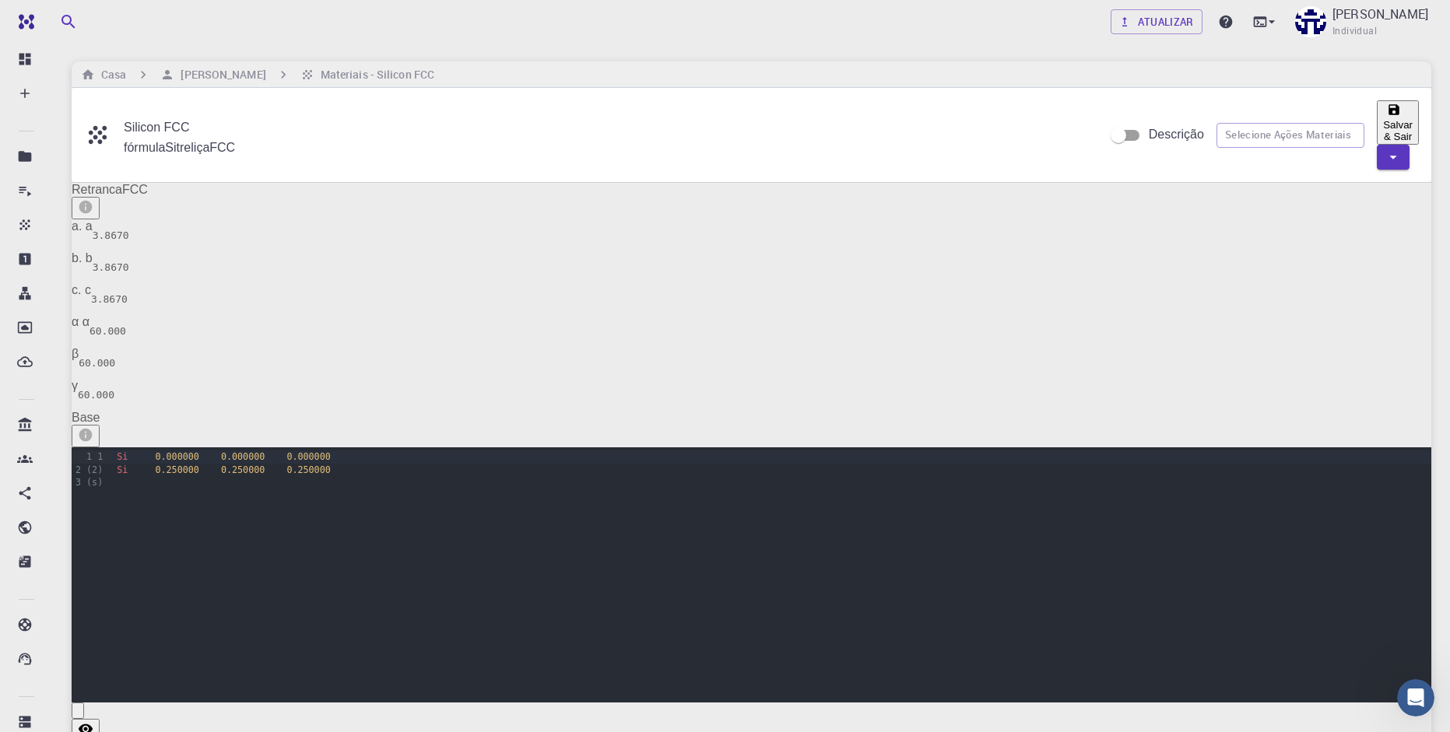
click at [177, 141] on span "treliça" at bounding box center [193, 147] width 33 height 13
click at [165, 141] on span "Si" at bounding box center [170, 147] width 11 height 13
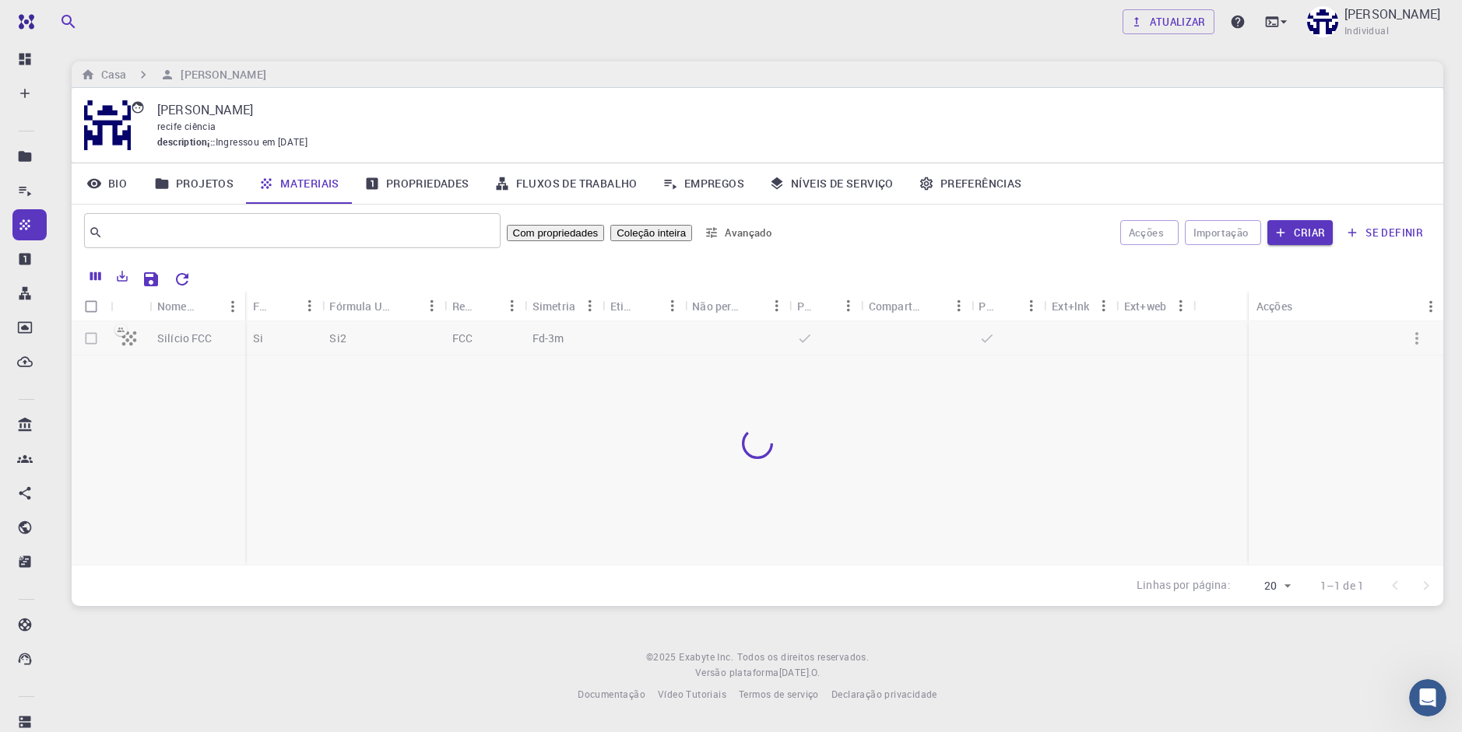
click at [316, 339] on div at bounding box center [757, 443] width 1371 height 244
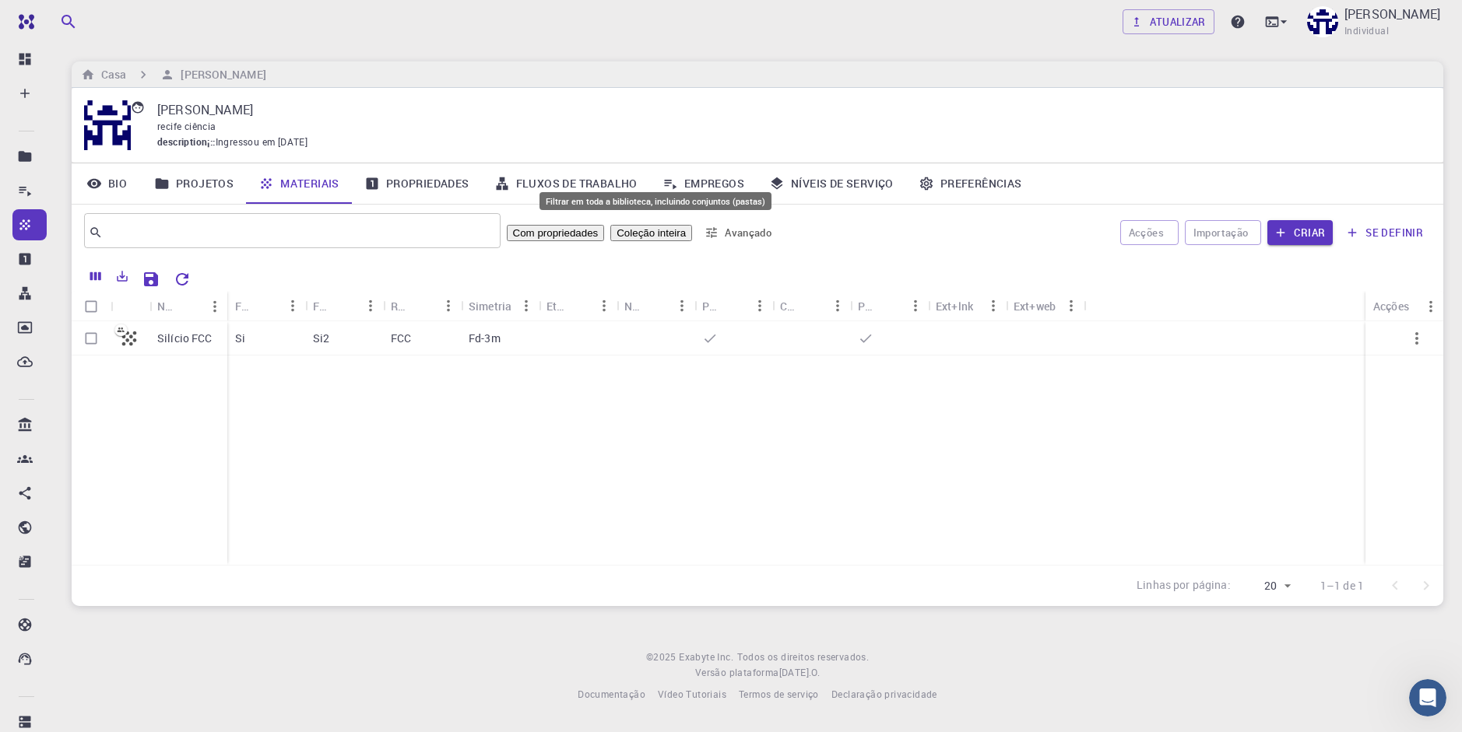
click at [682, 238] on button "Coleção inteira" at bounding box center [651, 233] width 82 height 16
click at [427, 409] on div "Silício FCC Si Si2 FCC Fd-3m" at bounding box center [757, 443] width 1371 height 244
click at [372, 370] on div "Silício FCC Si Si2 FCC Fd-3m" at bounding box center [757, 443] width 1371 height 244
click at [343, 346] on div "Si2" at bounding box center [344, 338] width 78 height 34
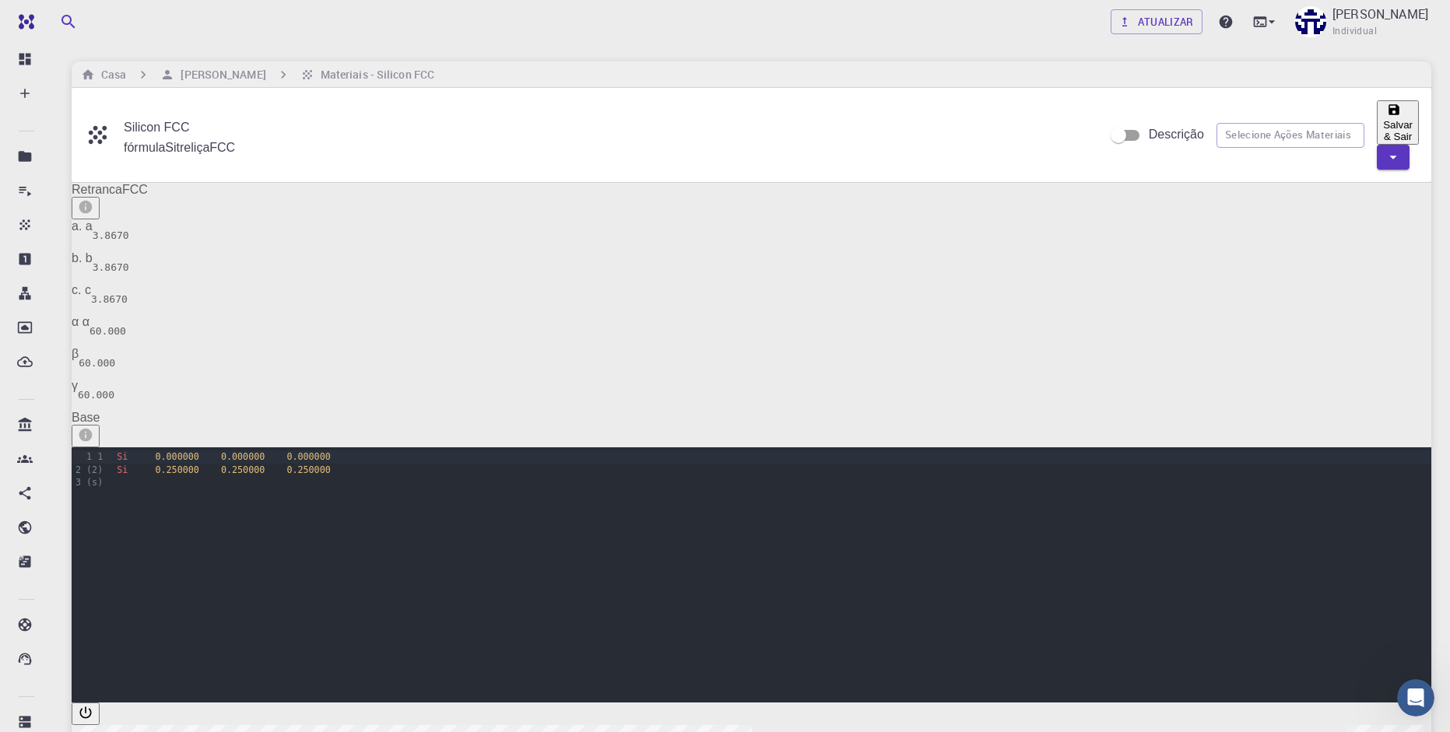
click at [105, 476] on div "3 (s)" at bounding box center [88, 482] width 33 height 12
click at [160, 464] on div "Si 0.250000 0.250000 0.250000" at bounding box center [771, 470] width 1319 height 12
click at [153, 464] on div "Si 0.250000 0.250000 0.250000" at bounding box center [771, 470] width 1319 height 12
drag, startPoint x: 153, startPoint y: 406, endPoint x: 136, endPoint y: 406, distance: 16.3
click at [136, 464] on div "Si 0.250000 0.250000 0.250000" at bounding box center [771, 470] width 1319 height 12
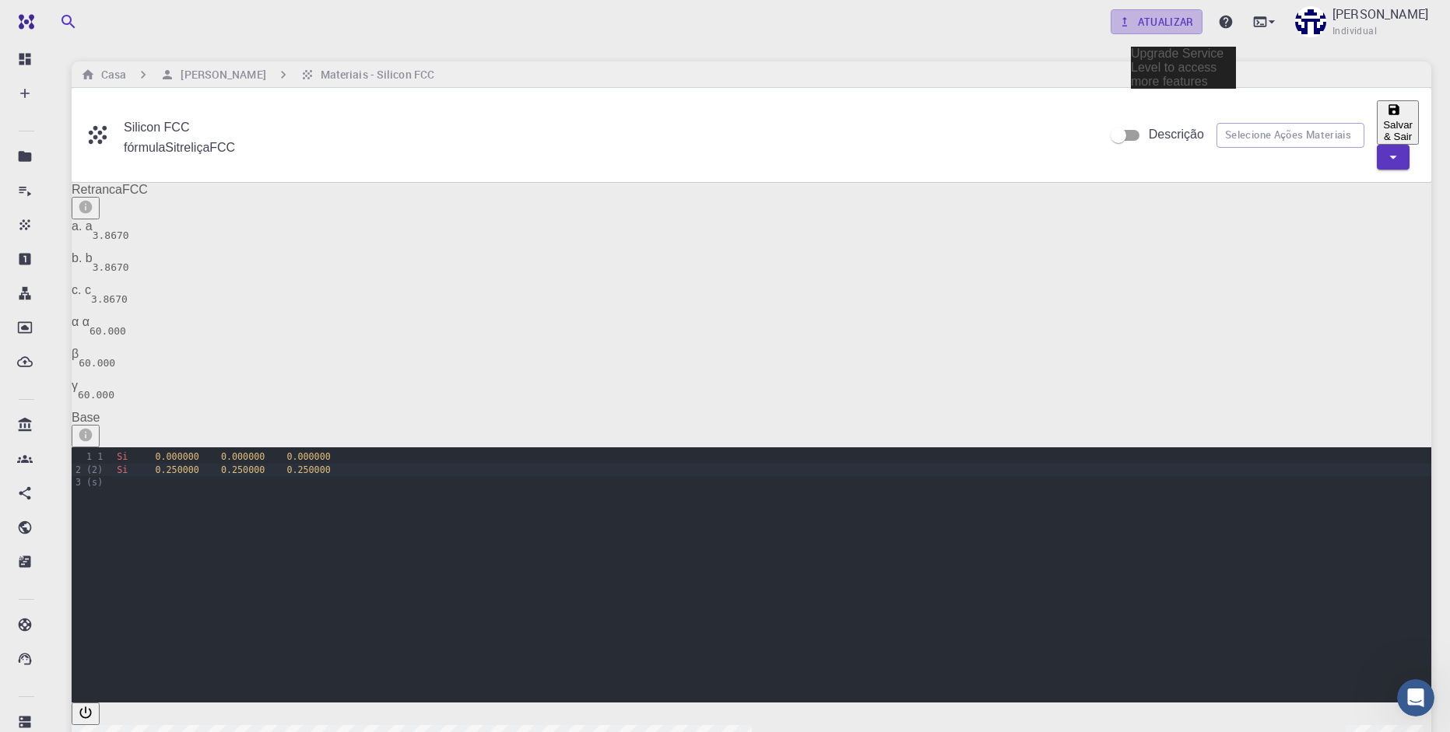
drag, startPoint x: 1164, startPoint y: 21, endPoint x: 1124, endPoint y: 2, distance: 43.9
